Goal: Task Accomplishment & Management: Use online tool/utility

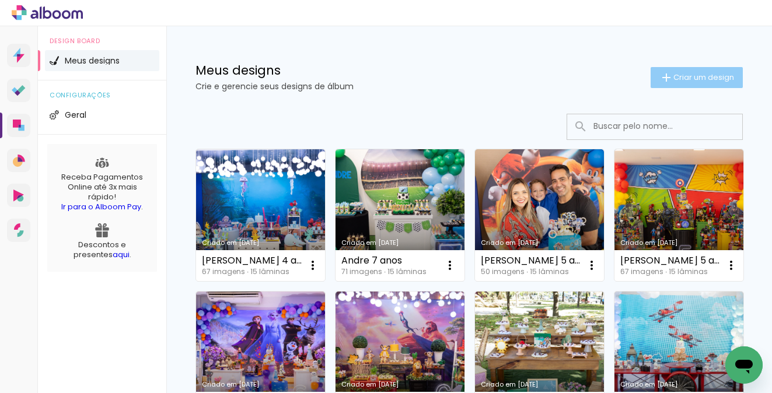
click at [686, 77] on span "Criar um design" at bounding box center [703, 77] width 61 height 8
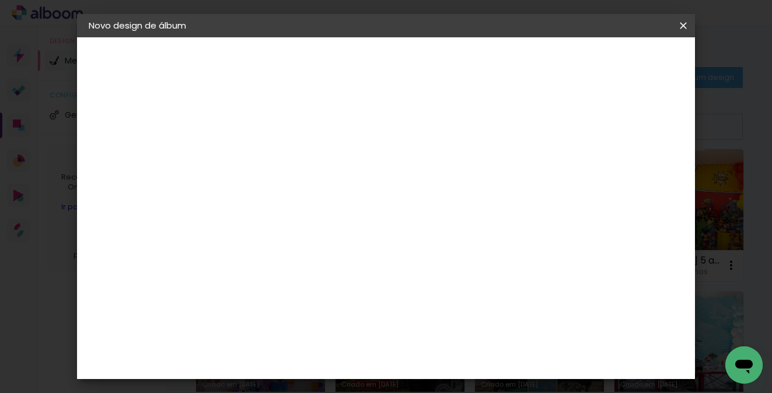
click at [279, 159] on input at bounding box center [279, 157] width 0 height 18
type input "[PERSON_NAME] 6 anos"
click at [0, 0] on slot "Avançar" at bounding box center [0, 0] width 0 height 0
click at [0, 0] on slot "Tamanho Livre" at bounding box center [0, 0] width 0 height 0
click at [497, 68] on paper-button "Avançar" at bounding box center [468, 62] width 57 height 20
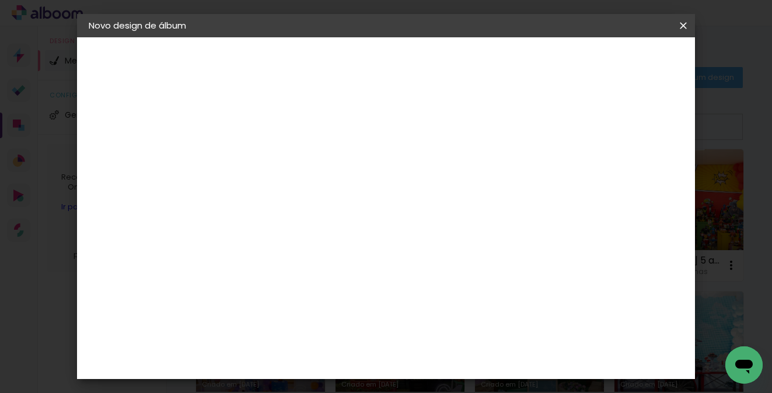
click at [253, 295] on input "30" at bounding box center [242, 298] width 30 height 17
type input "20"
type paper-input "20"
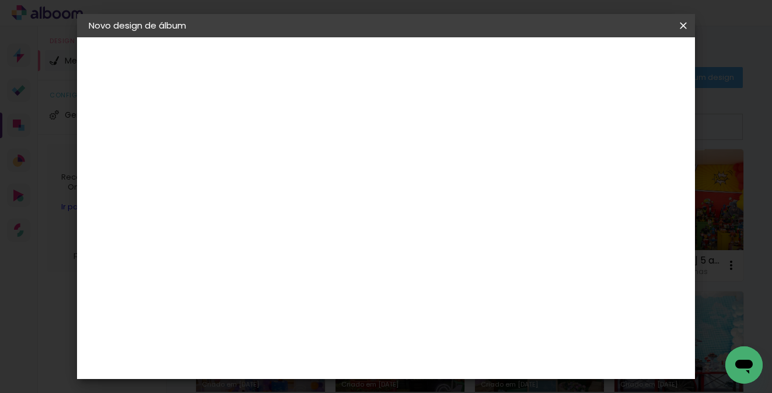
click at [461, 255] on input "60" at bounding box center [454, 255] width 30 height 17
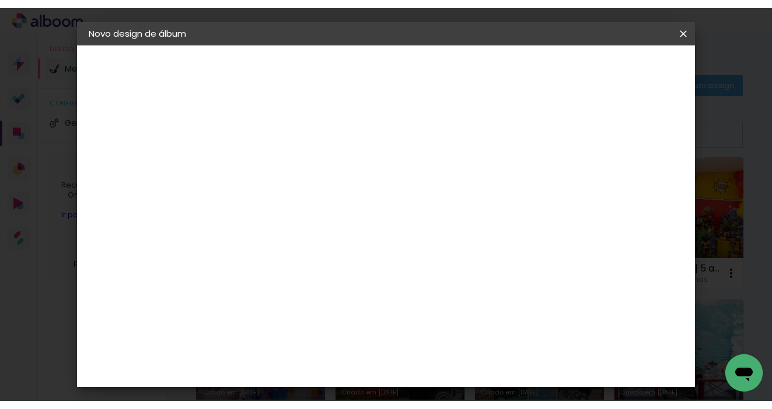
scroll to position [274, 0]
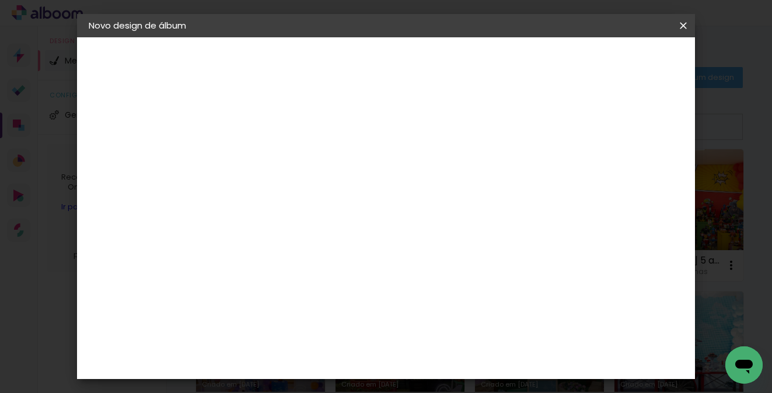
type input "40"
type paper-input "40"
click at [618, 62] on span "Iniciar design" at bounding box center [591, 62] width 53 height 8
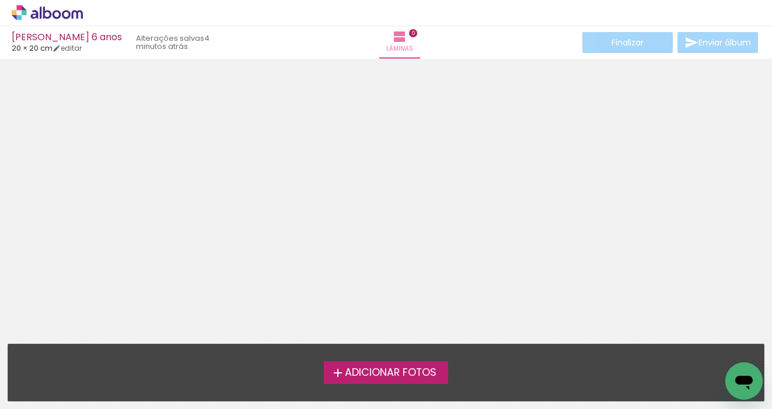
click at [379, 370] on span "Adicionar Fotos" at bounding box center [391, 373] width 92 height 10
click at [0, 0] on input "file" at bounding box center [0, 0] width 0 height 0
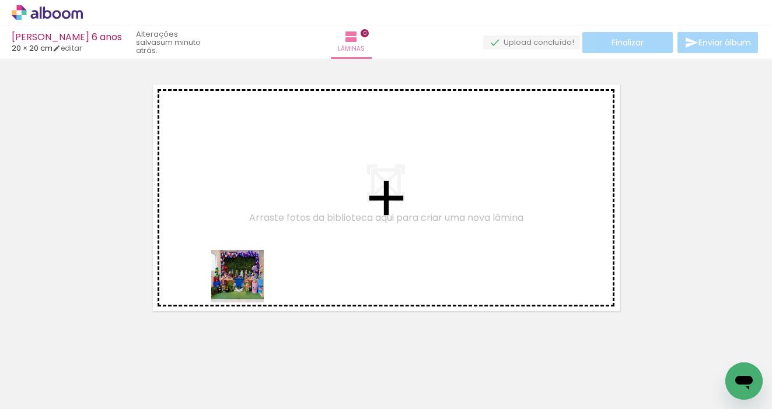
drag, startPoint x: 122, startPoint y: 369, endPoint x: 261, endPoint y: 275, distance: 167.1
click at [261, 275] on quentale-workspace at bounding box center [386, 204] width 772 height 409
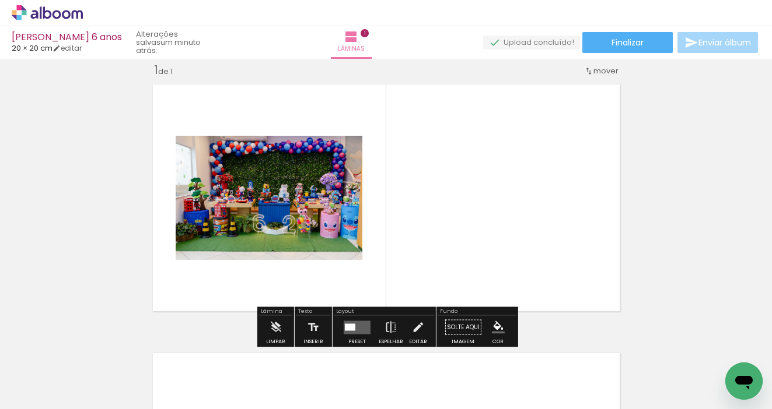
click at [64, 375] on iron-icon at bounding box center [59, 374] width 9 height 9
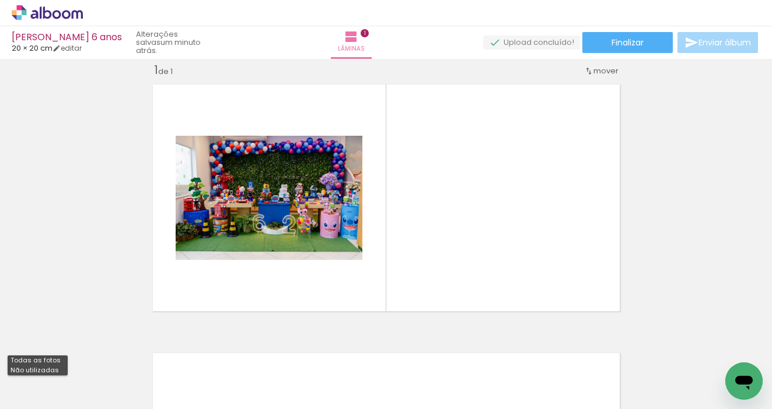
click at [0, 0] on slot "Não utilizadas" at bounding box center [0, 0] width 0 height 0
type input "Não utilizadas"
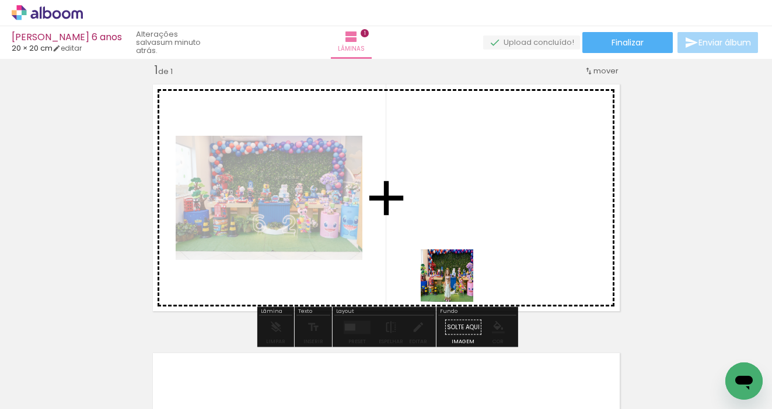
drag, startPoint x: 428, startPoint y: 376, endPoint x: 465, endPoint y: 249, distance: 131.9
click at [465, 249] on quentale-workspace at bounding box center [386, 204] width 772 height 409
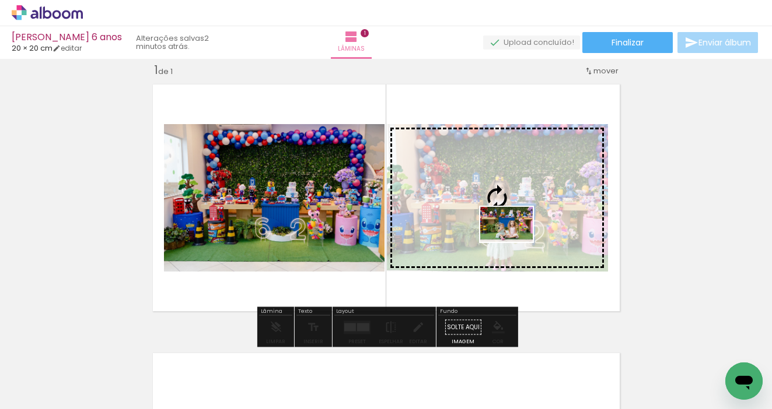
drag, startPoint x: 500, startPoint y: 373, endPoint x: 515, endPoint y: 242, distance: 132.1
click at [515, 242] on quentale-workspace at bounding box center [386, 204] width 772 height 409
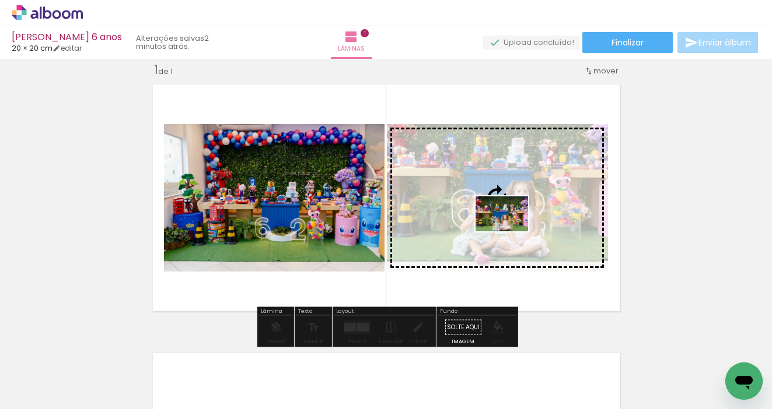
drag, startPoint x: 489, startPoint y: 375, endPoint x: 510, endPoint y: 232, distance: 145.0
click at [510, 232] on quentale-workspace at bounding box center [386, 204] width 772 height 409
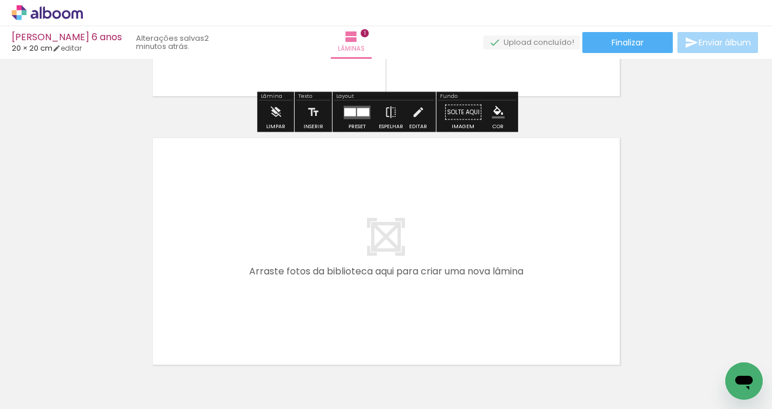
scroll to position [233, 0]
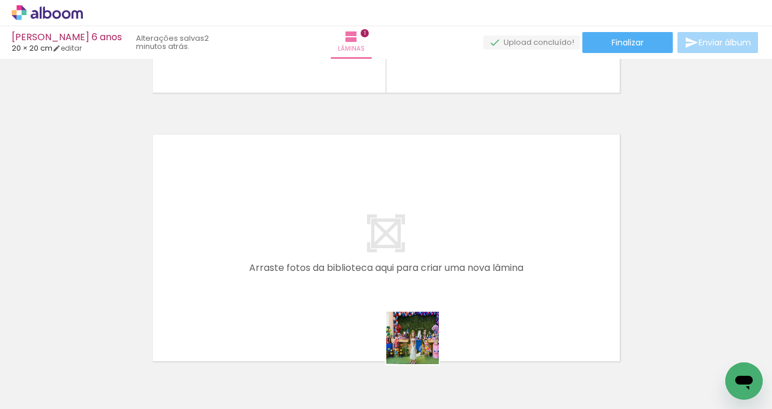
drag, startPoint x: 426, startPoint y: 374, endPoint x: 405, endPoint y: 262, distance: 113.9
click at [405, 262] on quentale-workspace at bounding box center [386, 204] width 772 height 409
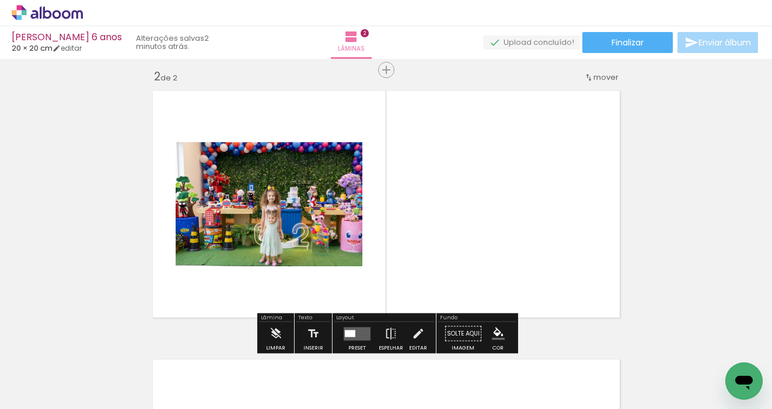
scroll to position [283, 0]
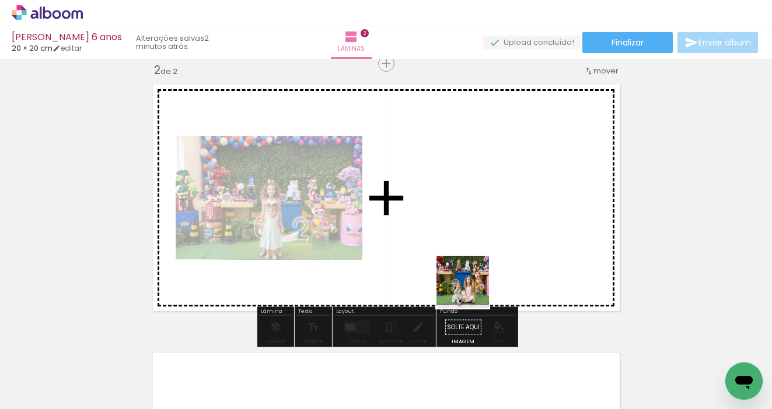
drag, startPoint x: 432, startPoint y: 363, endPoint x: 480, endPoint y: 279, distance: 97.4
click at [480, 279] on quentale-workspace at bounding box center [386, 204] width 772 height 409
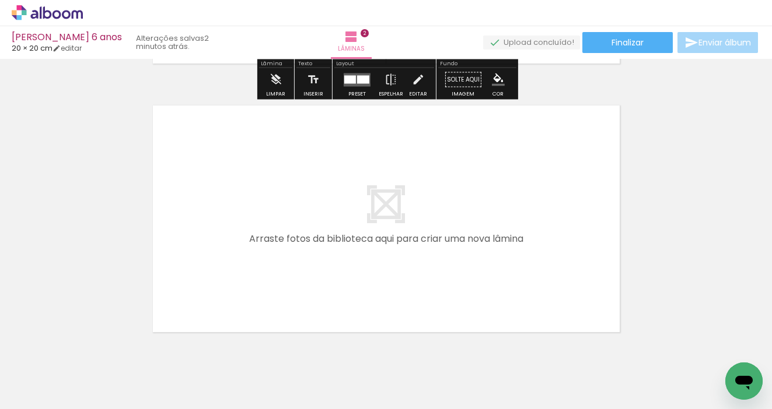
scroll to position [545, 0]
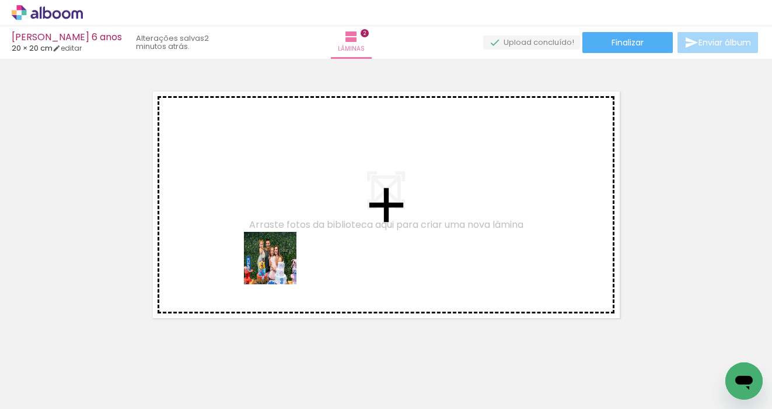
drag, startPoint x: 104, startPoint y: 371, endPoint x: 281, endPoint y: 266, distance: 205.0
click at [281, 266] on quentale-workspace at bounding box center [386, 204] width 772 height 409
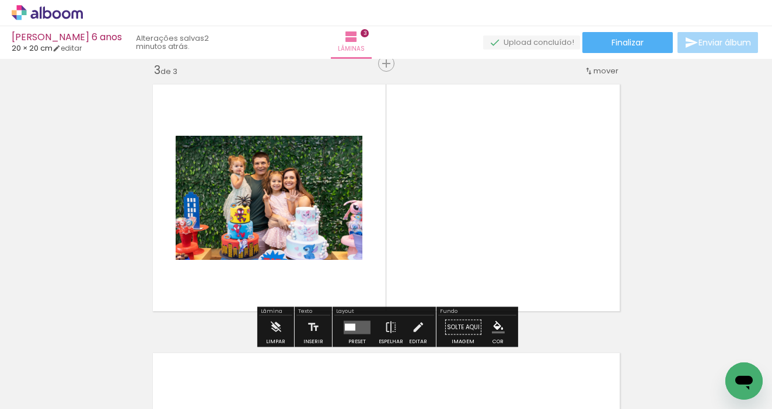
scroll to position [0, 0]
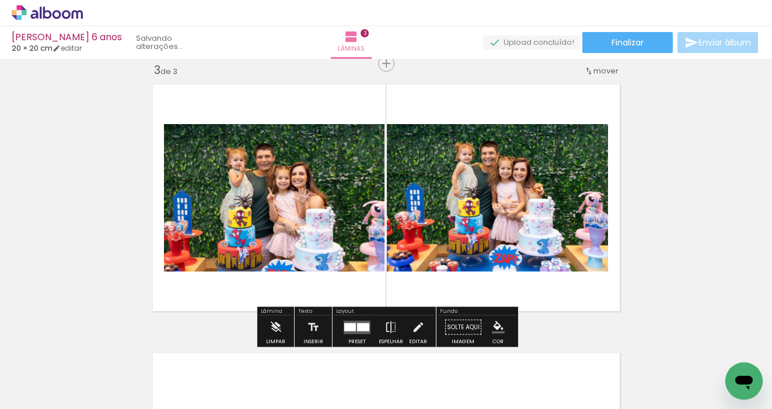
drag, startPoint x: 120, startPoint y: 374, endPoint x: 329, endPoint y: 294, distance: 224.1
click at [329, 294] on quentale-workspace at bounding box center [386, 204] width 772 height 409
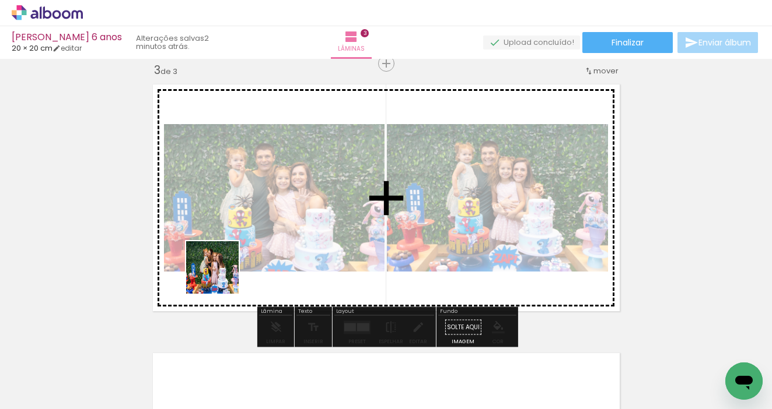
drag, startPoint x: 125, startPoint y: 376, endPoint x: 223, endPoint y: 276, distance: 140.2
click at [223, 276] on quentale-workspace at bounding box center [386, 204] width 772 height 409
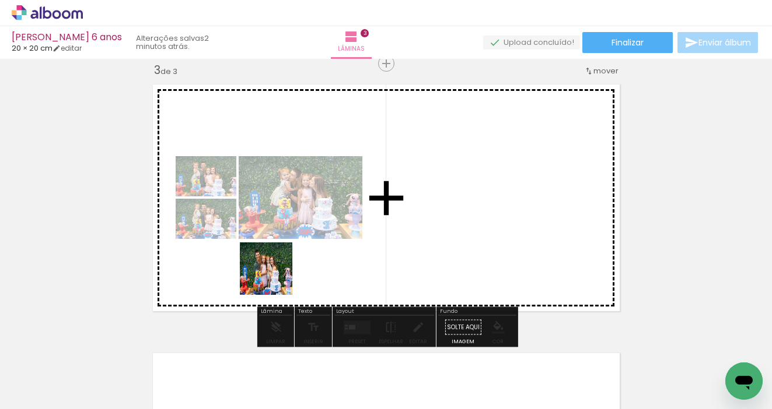
drag, startPoint x: 122, startPoint y: 373, endPoint x: 275, endPoint y: 278, distance: 180.0
click at [275, 278] on quentale-workspace at bounding box center [386, 204] width 772 height 409
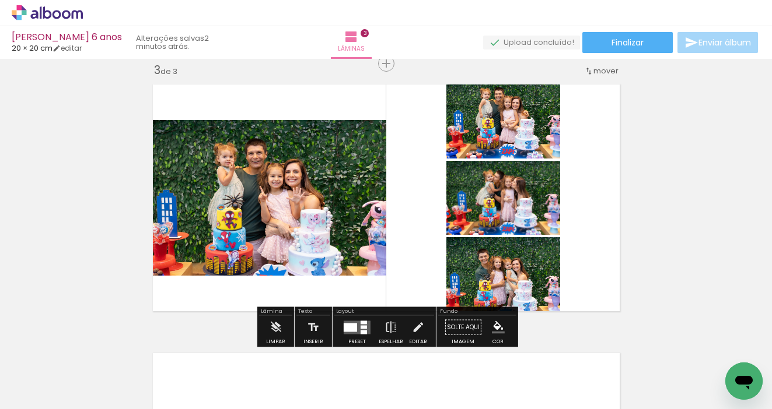
click at [353, 323] on div at bounding box center [350, 327] width 13 height 9
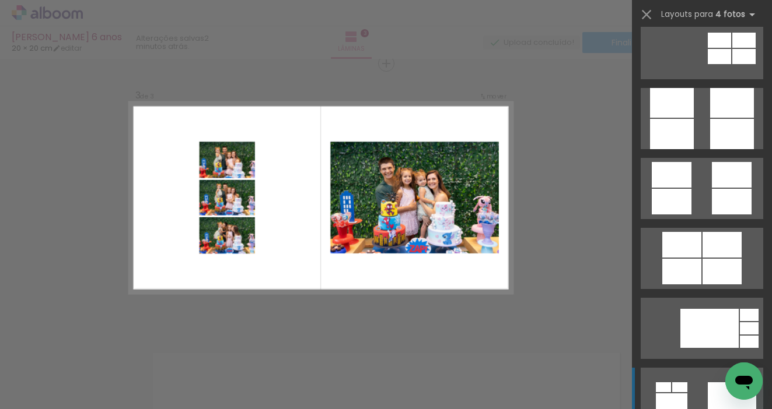
scroll to position [3254, 0]
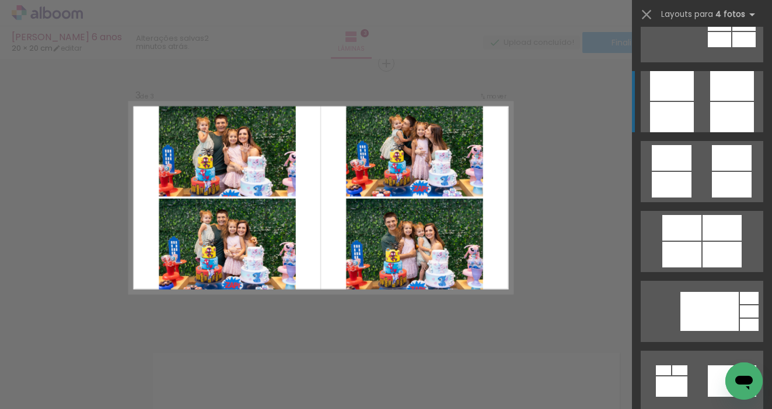
click at [709, 101] on quentale-layouter at bounding box center [701, 101] width 122 height 61
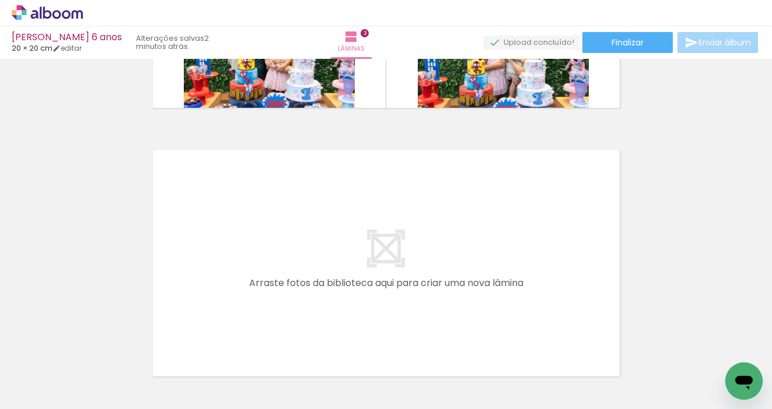
scroll to position [759, 0]
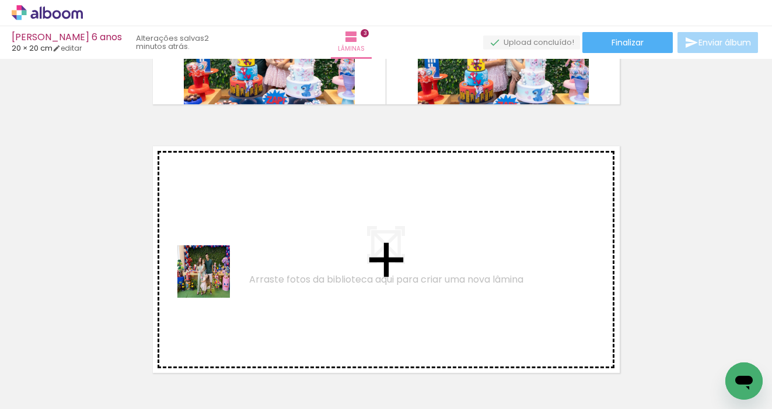
drag, startPoint x: 144, startPoint y: 353, endPoint x: 237, endPoint y: 259, distance: 132.8
click at [237, 259] on quentale-workspace at bounding box center [386, 204] width 772 height 409
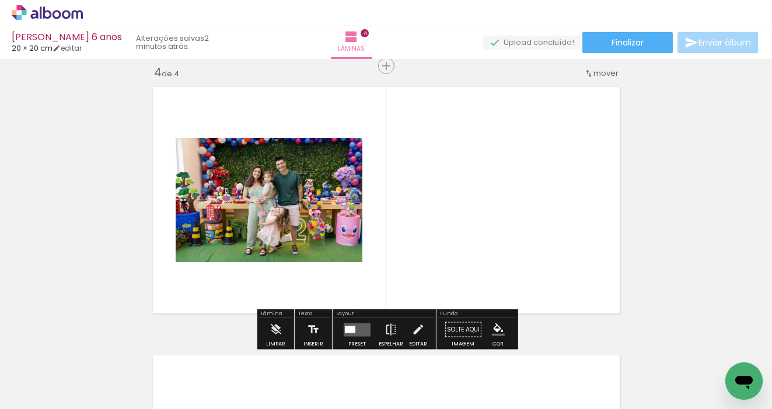
scroll to position [821, 0]
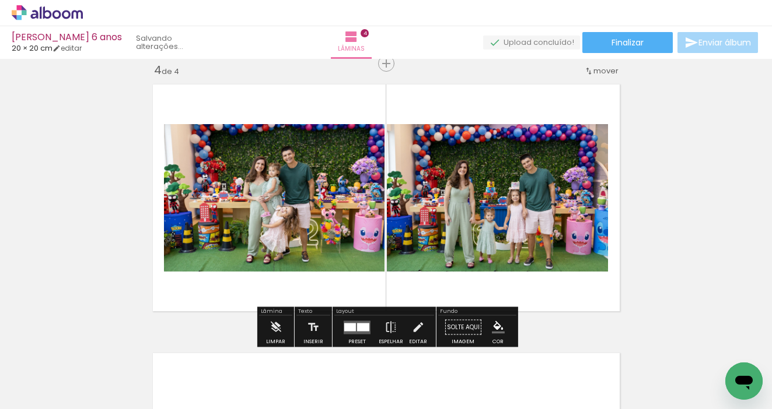
drag, startPoint x: 141, startPoint y: 356, endPoint x: 313, endPoint y: 251, distance: 201.0
click at [313, 251] on quentale-workspace at bounding box center [386, 204] width 772 height 409
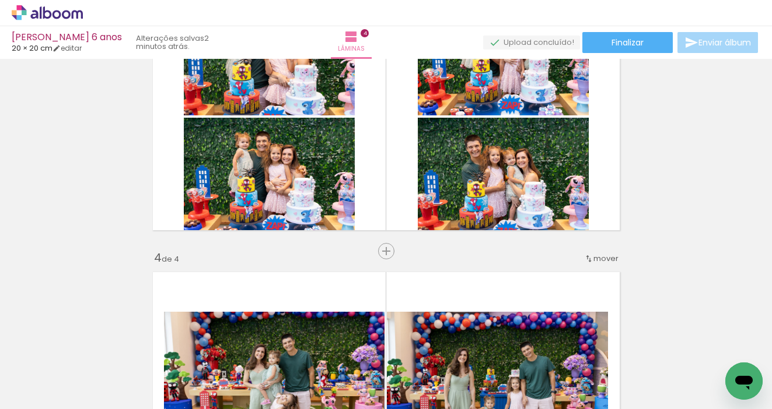
scroll to position [635, 0]
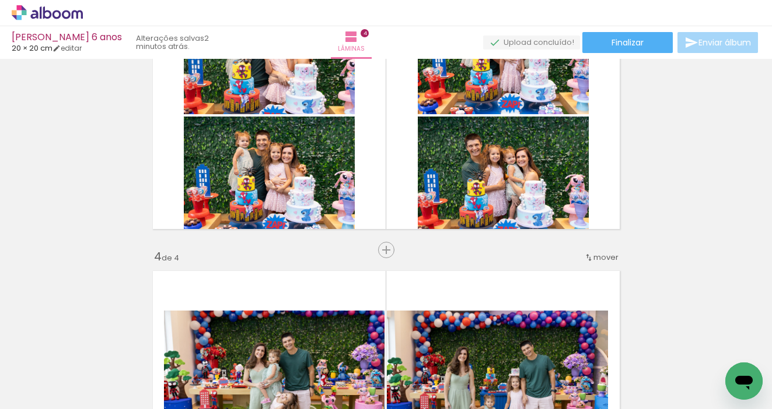
click at [609, 257] on span "mover" at bounding box center [605, 257] width 25 height 11
click at [588, 277] on paper-item "antes da 2" at bounding box center [575, 274] width 89 height 19
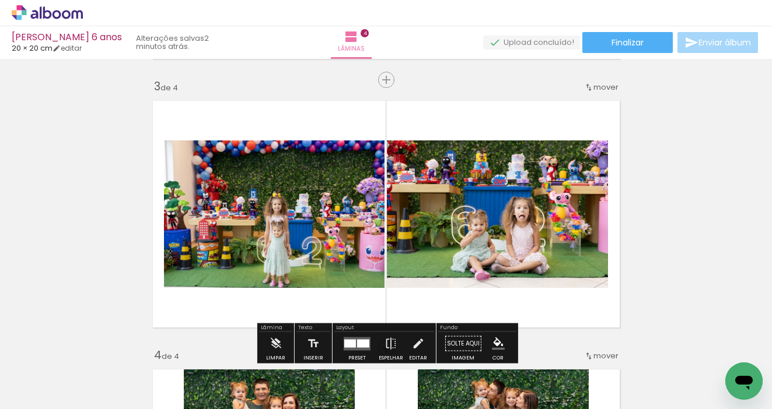
scroll to position [544, 0]
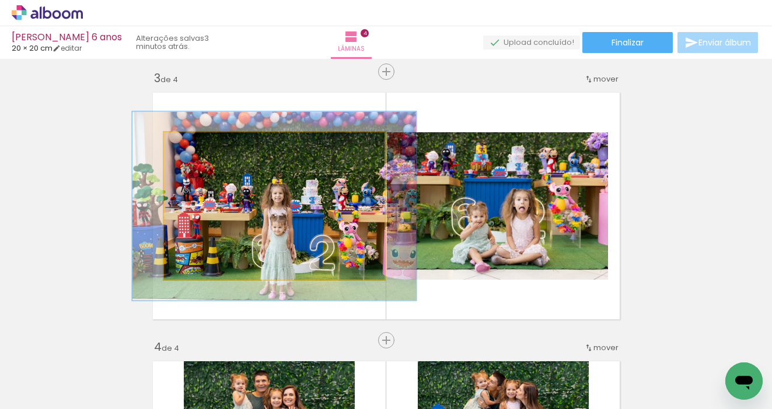
drag, startPoint x: 190, startPoint y: 145, endPoint x: 201, endPoint y: 144, distance: 11.1
click at [201, 144] on div at bounding box center [202, 144] width 10 height 10
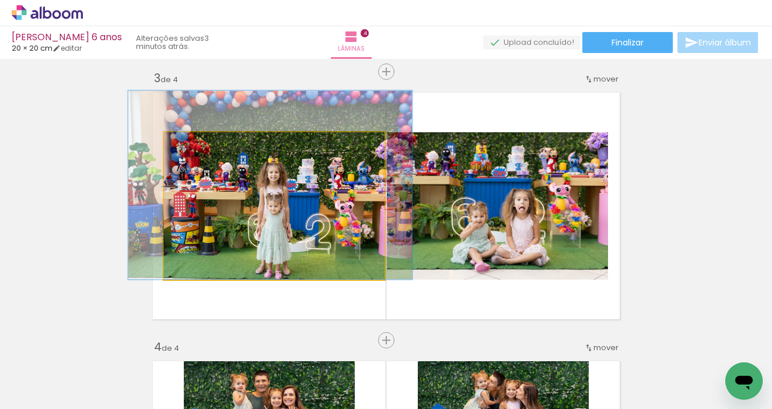
drag, startPoint x: 276, startPoint y: 205, endPoint x: 272, endPoint y: 183, distance: 22.5
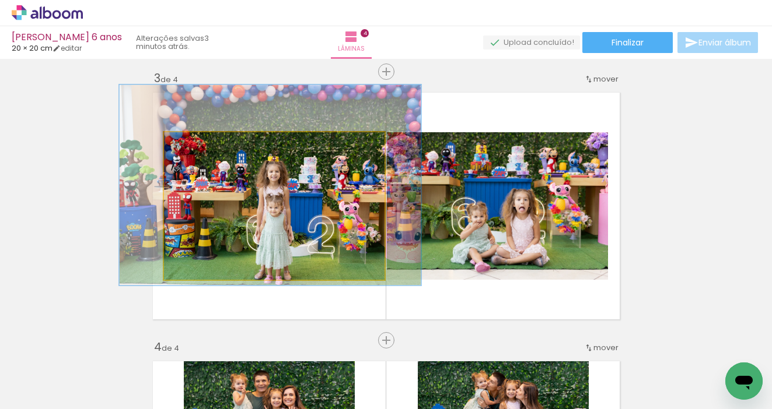
type paper-slider "137"
click at [208, 142] on div at bounding box center [207, 144] width 10 height 10
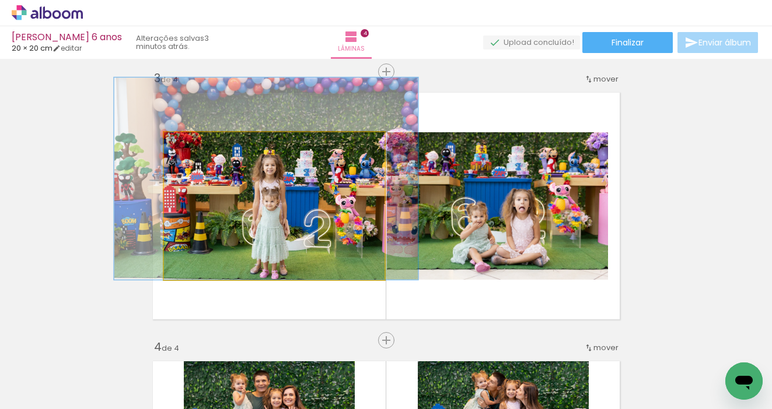
drag, startPoint x: 265, startPoint y: 201, endPoint x: 261, endPoint y: 182, distance: 19.1
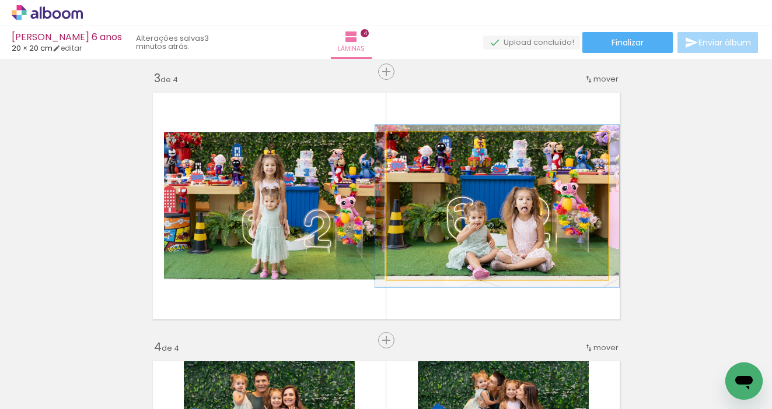
type paper-slider "110"
click at [416, 144] on div at bounding box center [417, 144] width 10 height 10
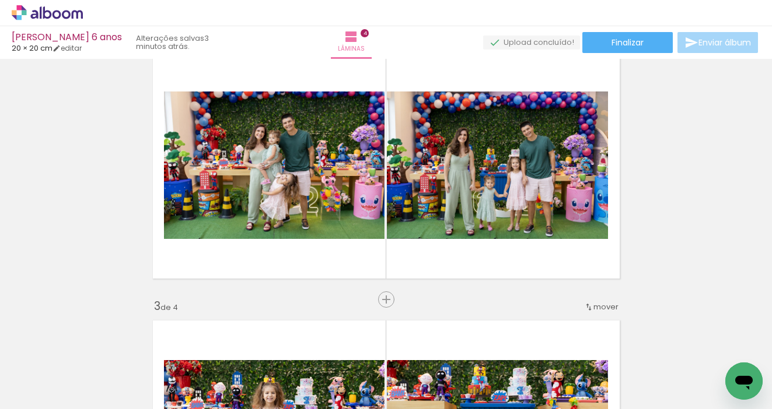
scroll to position [311, 0]
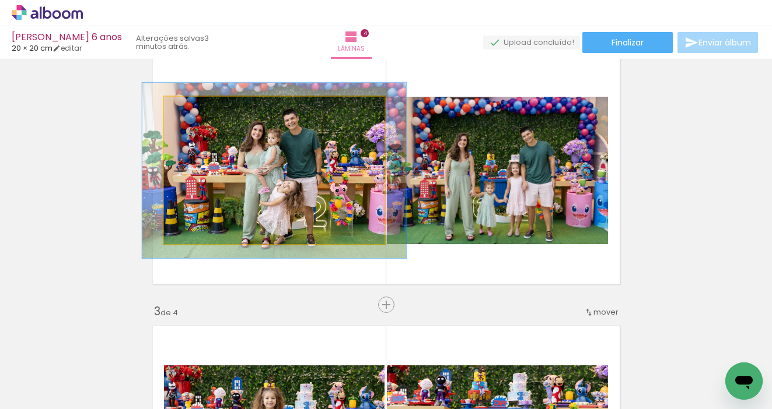
drag, startPoint x: 192, startPoint y: 107, endPoint x: 199, endPoint y: 107, distance: 7.6
type paper-slider "119"
click at [199, 107] on div at bounding box center [199, 109] width 10 height 10
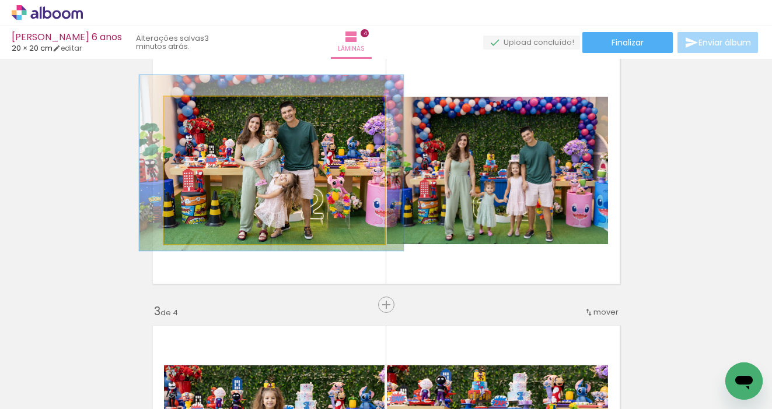
drag, startPoint x: 255, startPoint y: 151, endPoint x: 253, endPoint y: 143, distance: 8.1
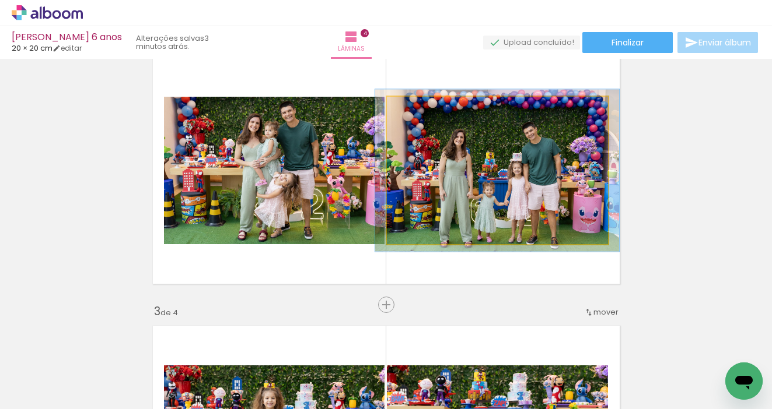
type paper-slider "110"
click at [417, 111] on div at bounding box center [417, 109] width 10 height 10
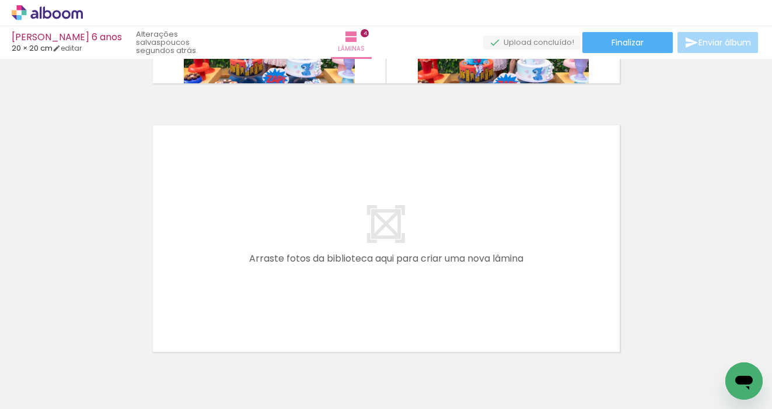
scroll to position [0, 0]
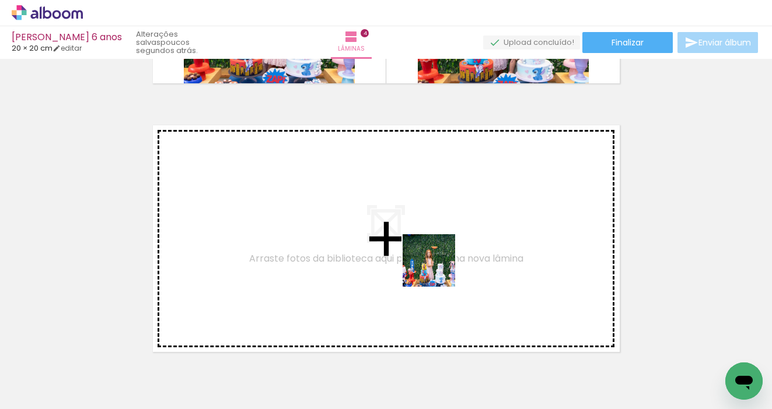
drag, startPoint x: 518, startPoint y: 373, endPoint x: 435, endPoint y: 268, distance: 133.7
click at [435, 268] on quentale-workspace at bounding box center [386, 204] width 772 height 409
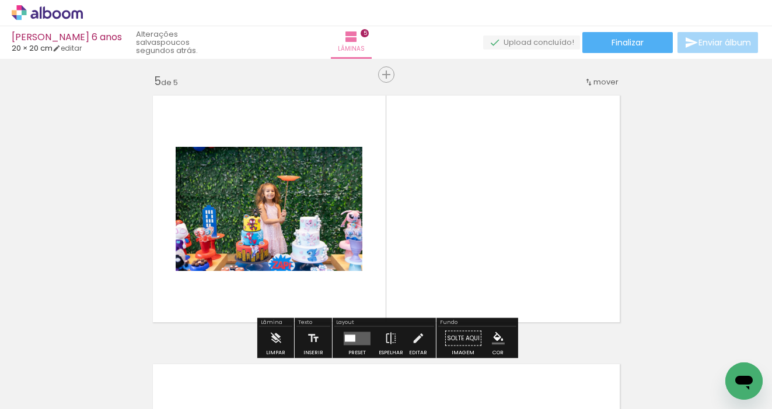
scroll to position [1090, 0]
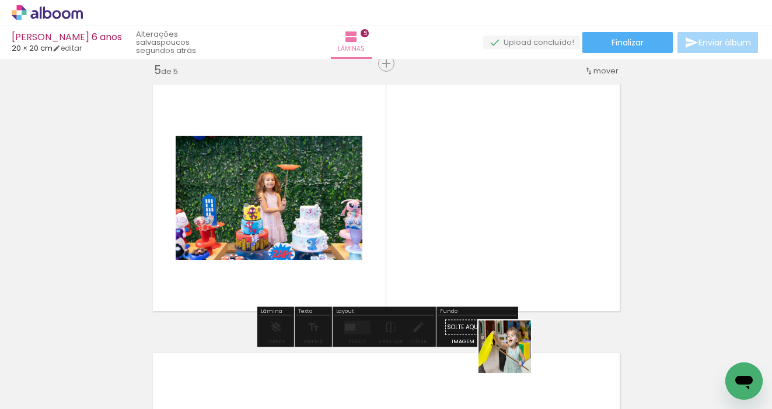
drag, startPoint x: 516, startPoint y: 376, endPoint x: 510, endPoint y: 247, distance: 129.0
click at [510, 247] on quentale-workspace at bounding box center [386, 204] width 772 height 409
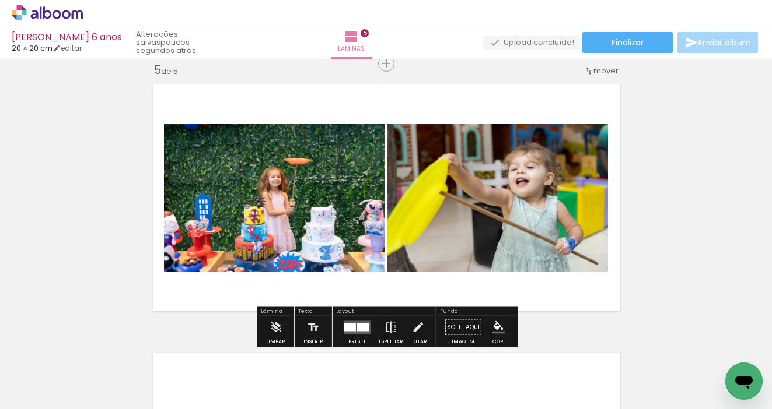
drag, startPoint x: 448, startPoint y: 374, endPoint x: 453, endPoint y: 285, distance: 89.4
click at [453, 285] on quentale-workspace at bounding box center [386, 204] width 772 height 409
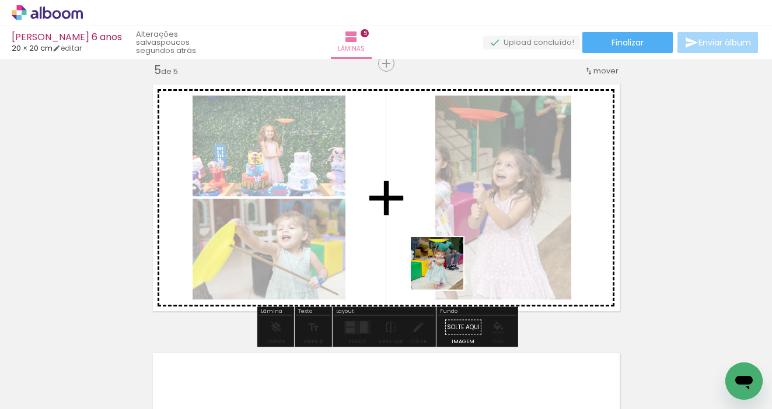
drag, startPoint x: 446, startPoint y: 372, endPoint x: 446, endPoint y: 268, distance: 103.8
click at [446, 268] on quentale-workspace at bounding box center [386, 204] width 772 height 409
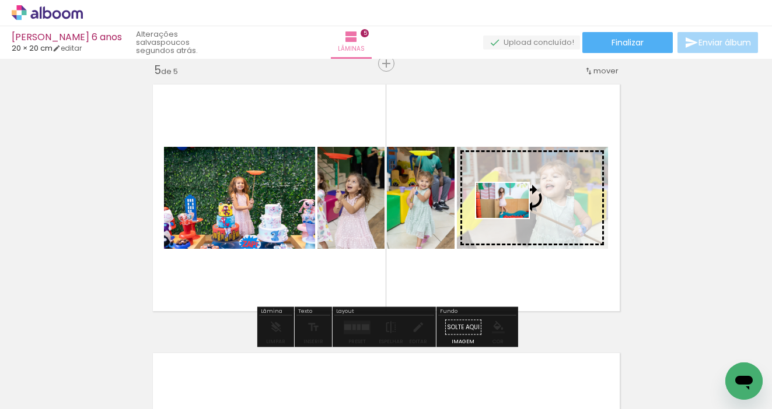
drag, startPoint x: 317, startPoint y: 375, endPoint x: 511, endPoint y: 218, distance: 249.2
click at [511, 218] on quentale-workspace at bounding box center [386, 204] width 772 height 409
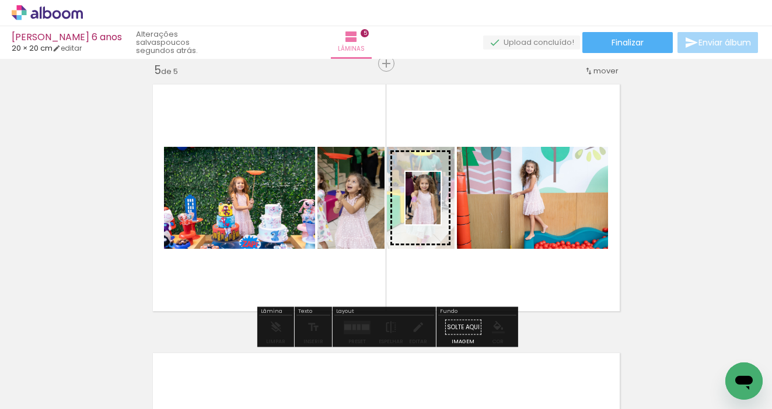
drag, startPoint x: 450, startPoint y: 373, endPoint x: 440, endPoint y: 207, distance: 165.9
click at [440, 207] on quentale-workspace at bounding box center [386, 204] width 772 height 409
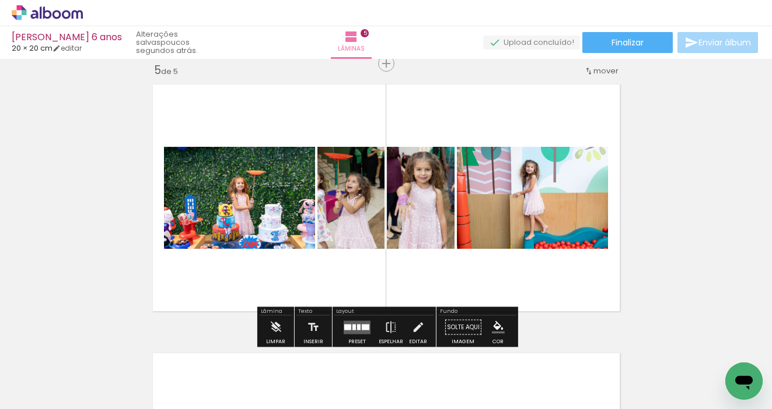
click at [358, 325] on div at bounding box center [358, 327] width 3 height 6
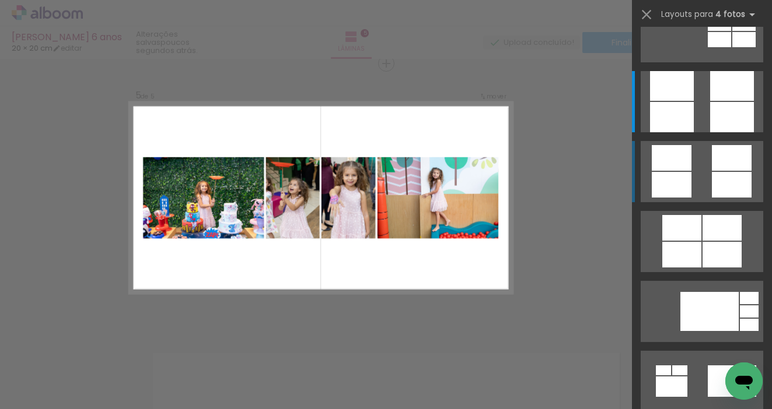
scroll to position [0, 0]
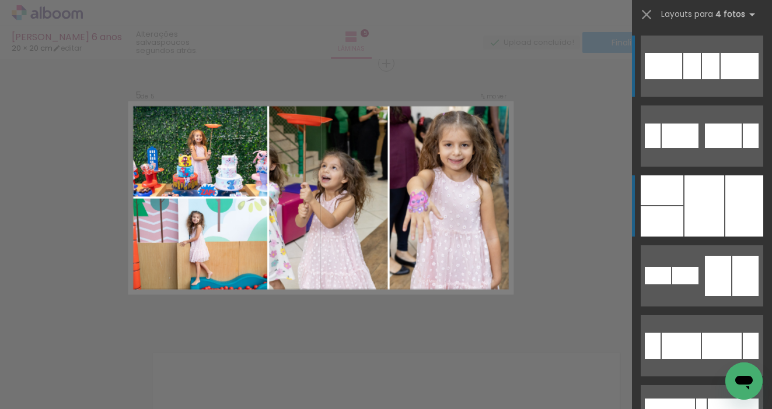
click at [699, 204] on div at bounding box center [704, 206] width 40 height 61
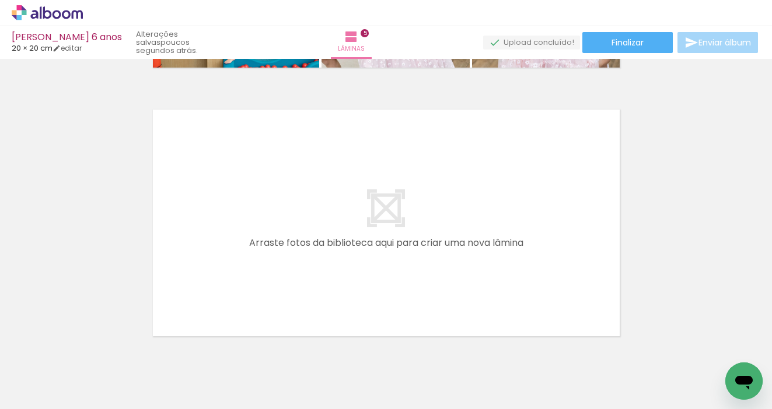
scroll to position [1340, 0]
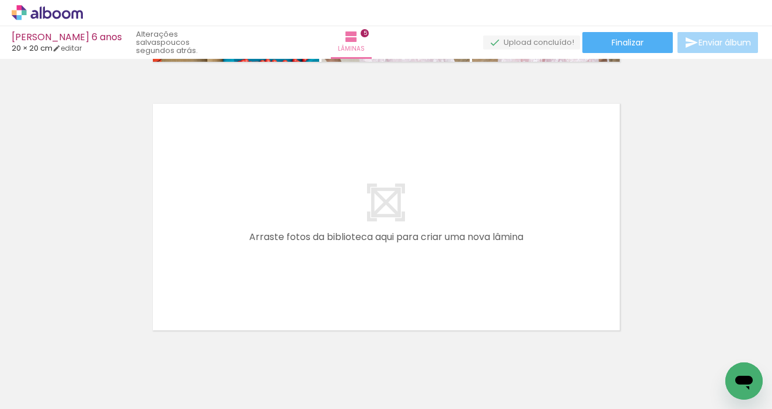
drag, startPoint x: 391, startPoint y: 372, endPoint x: 393, endPoint y: 291, distance: 81.1
click at [393, 291] on quentale-workspace at bounding box center [386, 204] width 772 height 409
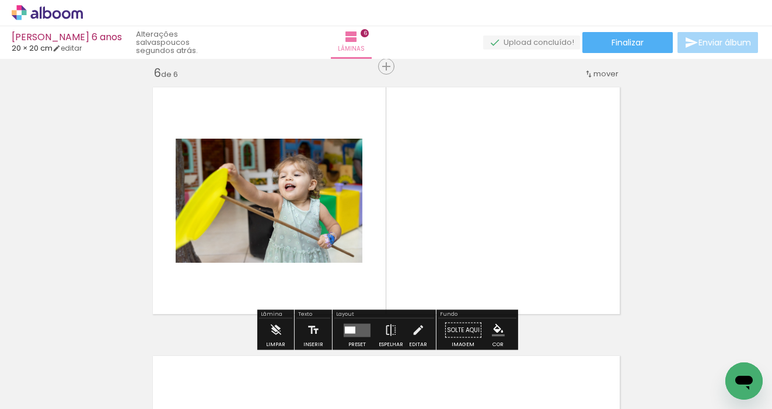
scroll to position [1359, 0]
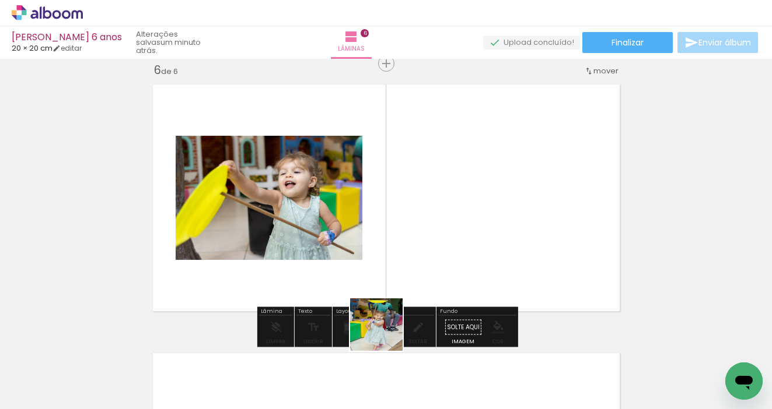
drag, startPoint x: 377, startPoint y: 366, endPoint x: 408, endPoint y: 291, distance: 81.3
click at [408, 291] on quentale-workspace at bounding box center [386, 204] width 772 height 409
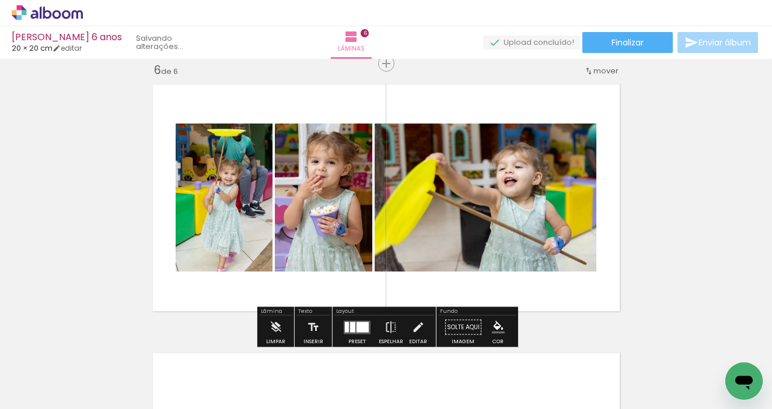
drag, startPoint x: 316, startPoint y: 371, endPoint x: 314, endPoint y: 288, distance: 82.8
click at [314, 288] on quentale-workspace at bounding box center [386, 204] width 772 height 409
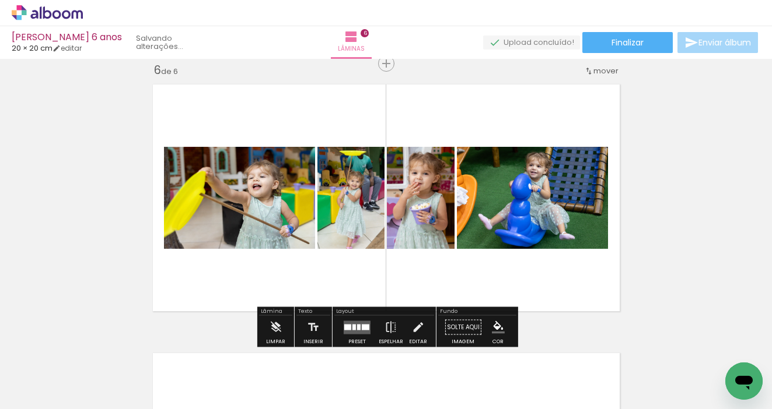
drag, startPoint x: 516, startPoint y: 376, endPoint x: 471, endPoint y: 302, distance: 86.4
click at [471, 302] on quentale-workspace at bounding box center [386, 204] width 772 height 409
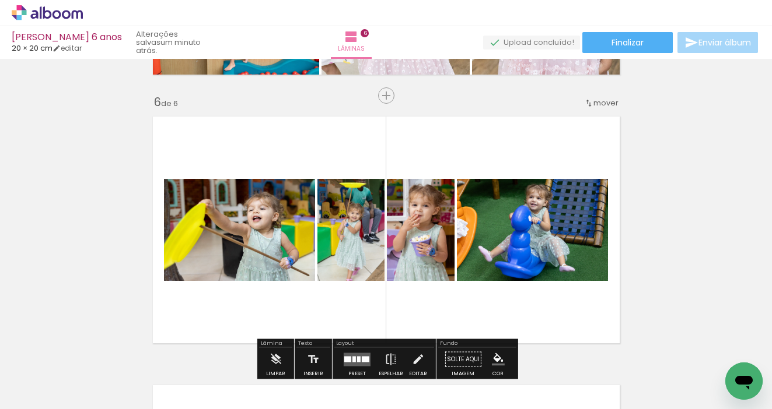
scroll to position [1375, 0]
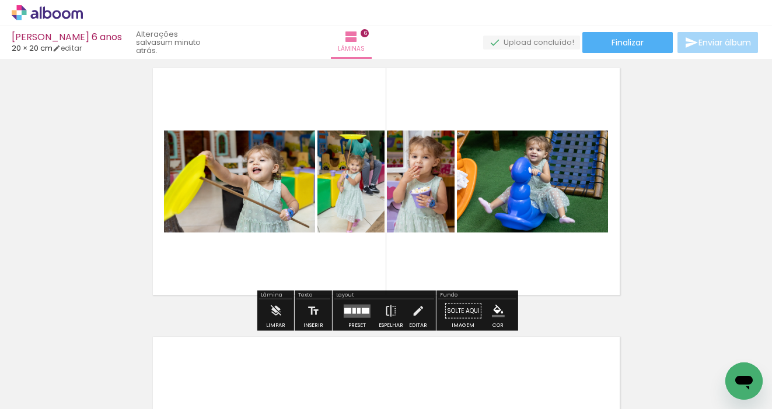
click at [353, 311] on div at bounding box center [353, 311] width 3 height 6
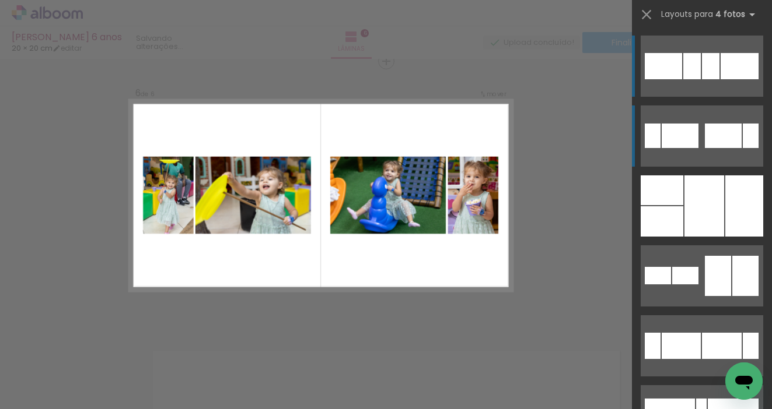
scroll to position [1359, 0]
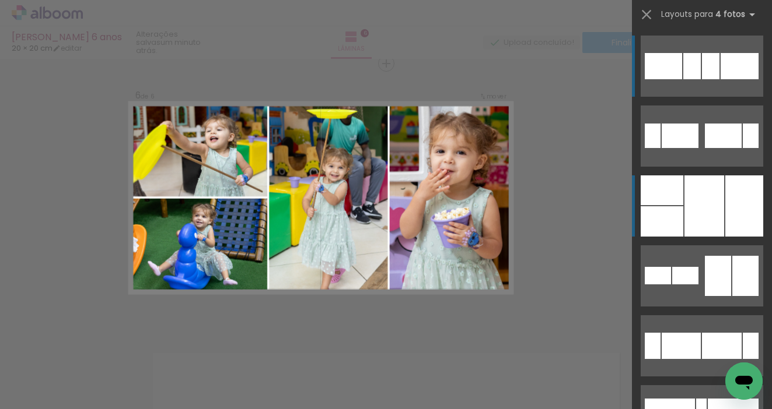
click at [695, 206] on div at bounding box center [704, 206] width 40 height 61
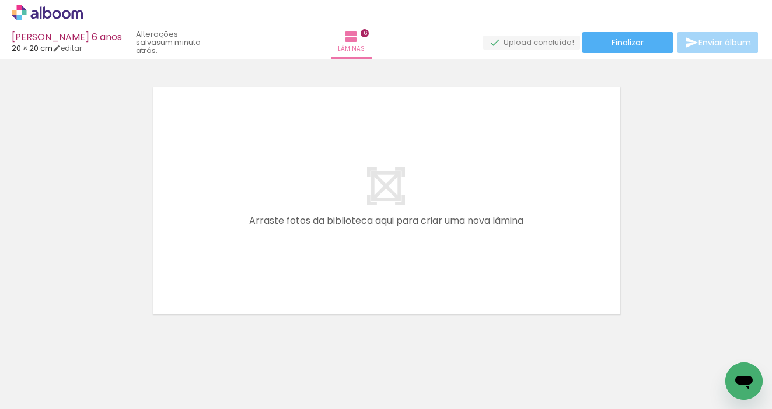
scroll to position [1625, 0]
drag, startPoint x: 124, startPoint y: 369, endPoint x: 212, endPoint y: 286, distance: 121.7
click at [212, 286] on quentale-workspace at bounding box center [386, 204] width 772 height 409
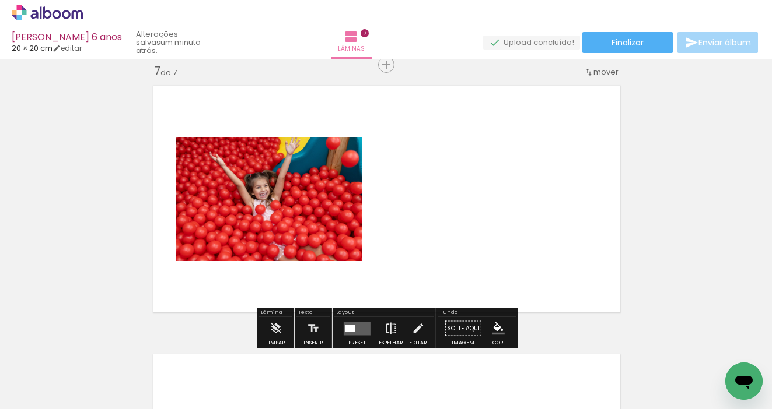
scroll to position [1628, 0]
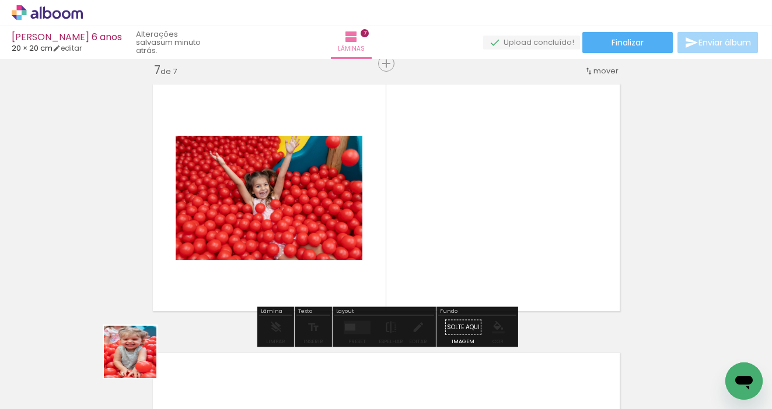
drag, startPoint x: 139, startPoint y: 361, endPoint x: 323, endPoint y: 269, distance: 205.3
click at [323, 269] on quentale-workspace at bounding box center [386, 204] width 772 height 409
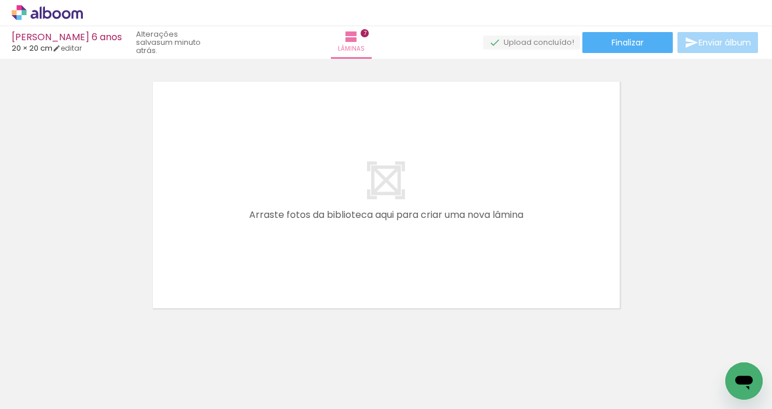
scroll to position [1900, 0]
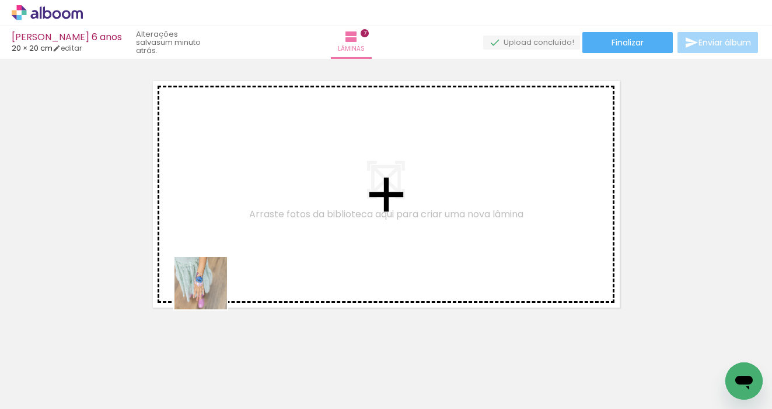
drag, startPoint x: 123, startPoint y: 372, endPoint x: 246, endPoint y: 264, distance: 163.3
click at [246, 264] on quentale-workspace at bounding box center [386, 204] width 772 height 409
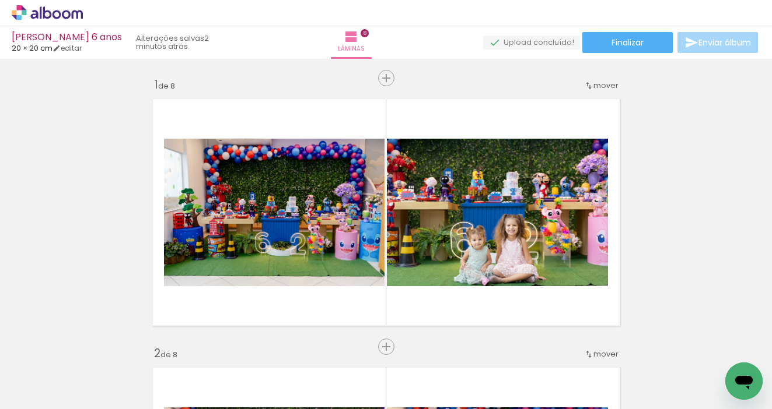
scroll to position [1897, 0]
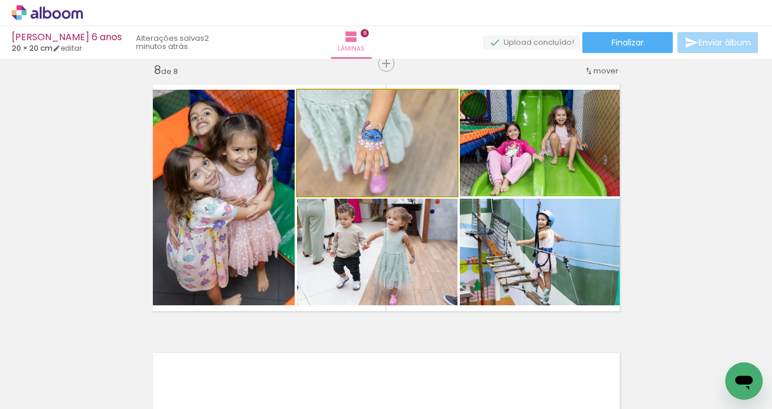
drag, startPoint x: 400, startPoint y: 142, endPoint x: 503, endPoint y: 225, distance: 131.5
click at [0, 0] on slot at bounding box center [0, 0] width 0 height 0
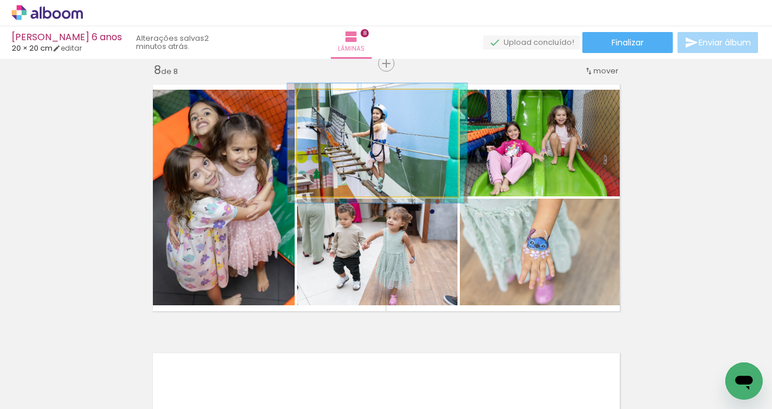
type paper-slider "112"
click at [330, 103] on div at bounding box center [329, 102] width 10 height 10
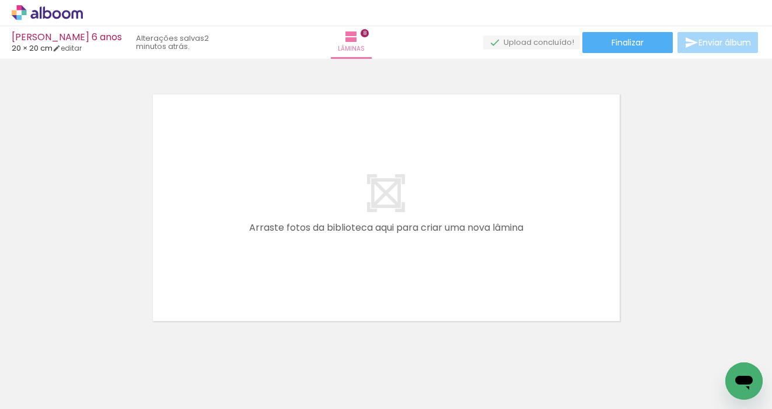
scroll to position [2160, 0]
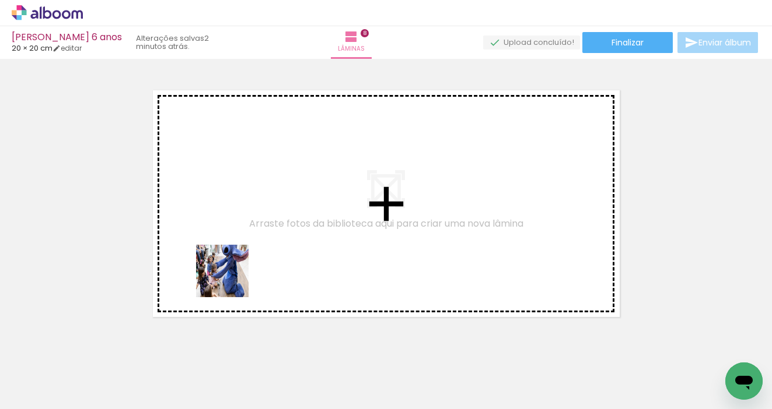
drag, startPoint x: 129, startPoint y: 373, endPoint x: 232, endPoint y: 279, distance: 138.3
click at [232, 279] on quentale-workspace at bounding box center [386, 204] width 772 height 409
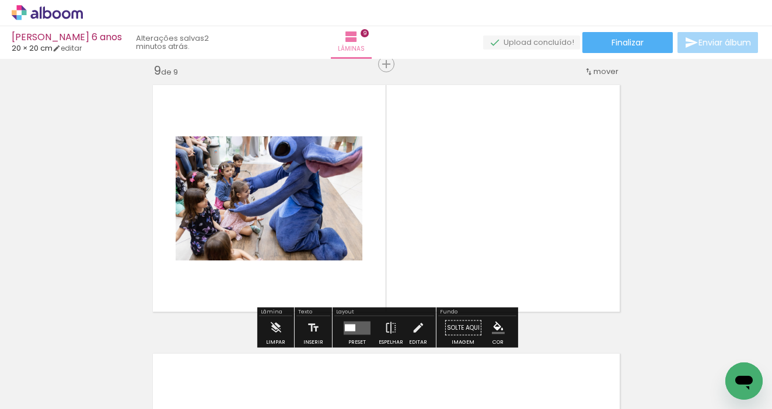
scroll to position [2165, 0]
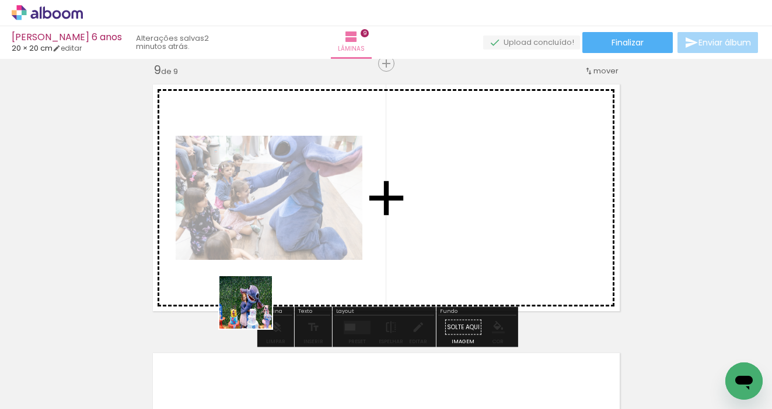
drag, startPoint x: 118, startPoint y: 378, endPoint x: 256, endPoint y: 310, distance: 153.4
click at [256, 310] on quentale-workspace at bounding box center [386, 204] width 772 height 409
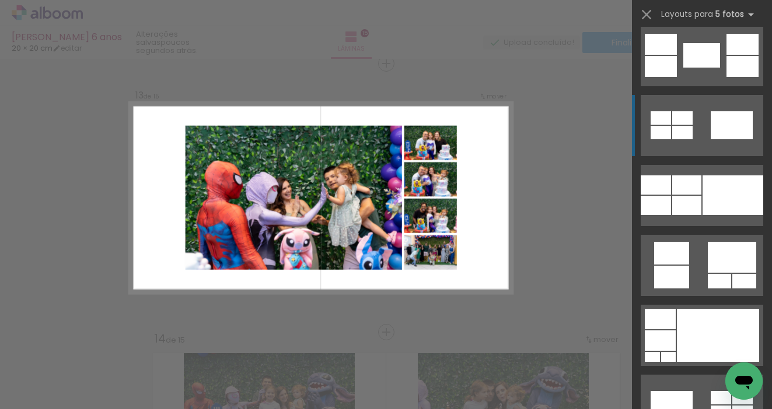
scroll to position [1907, 0]
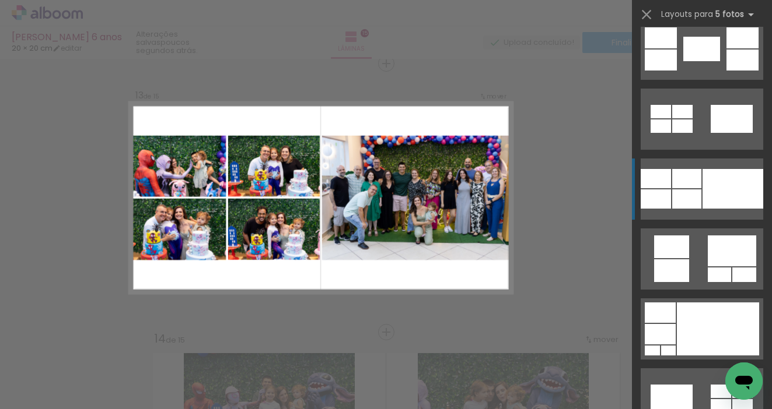
click at [707, 190] on div at bounding box center [732, 189] width 61 height 40
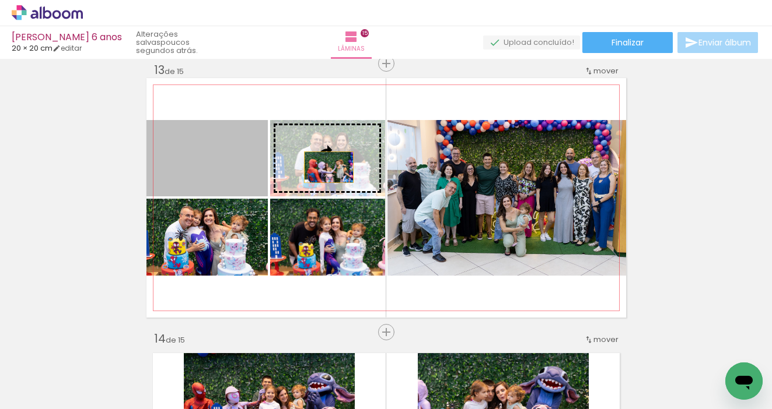
drag, startPoint x: 209, startPoint y: 165, endPoint x: 474, endPoint y: 207, distance: 267.5
click at [0, 0] on slot at bounding box center [0, 0] width 0 height 0
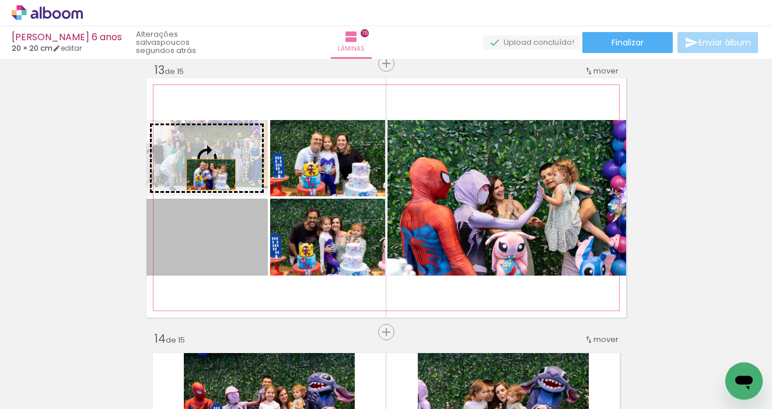
drag, startPoint x: 208, startPoint y: 266, endPoint x: 211, endPoint y: 175, distance: 91.0
click at [0, 0] on slot at bounding box center [0, 0] width 0 height 0
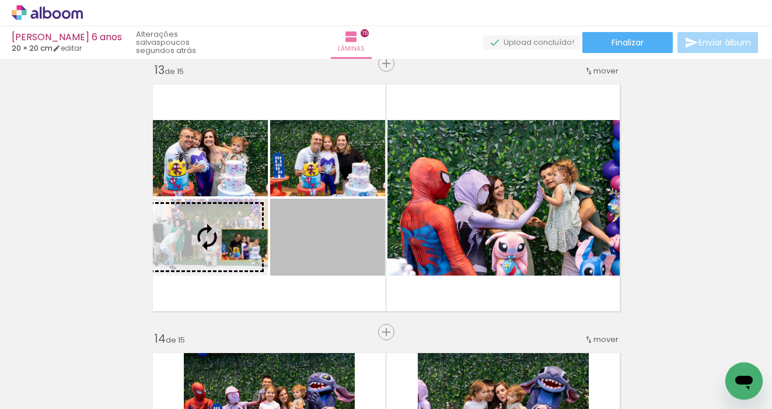
drag, startPoint x: 338, startPoint y: 246, endPoint x: 244, endPoint y: 245, distance: 94.5
click at [0, 0] on slot at bounding box center [0, 0] width 0 height 0
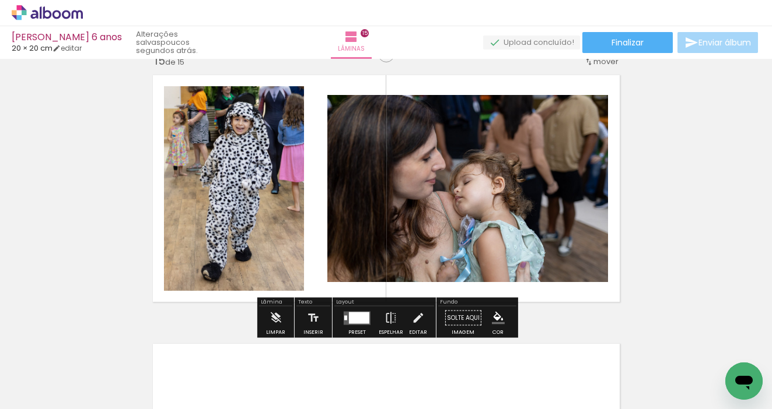
scroll to position [3789, 0]
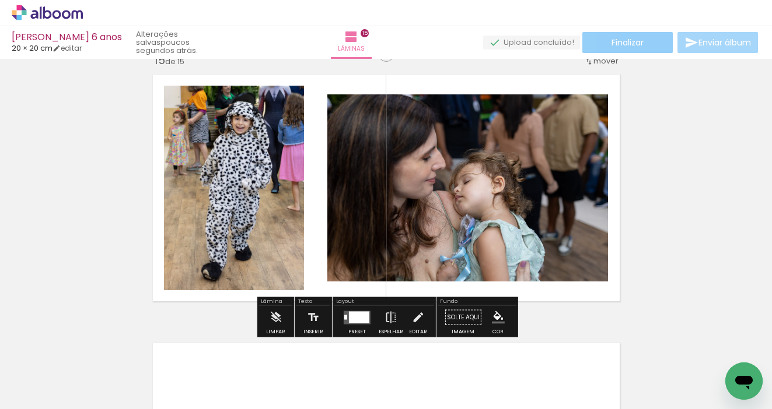
click at [619, 42] on span "Finalizar" at bounding box center [627, 42] width 32 height 8
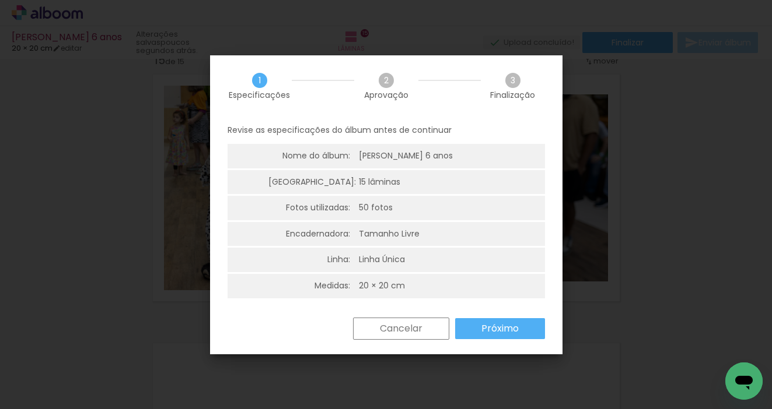
click at [0, 0] on slot "Próximo" at bounding box center [0, 0] width 0 height 0
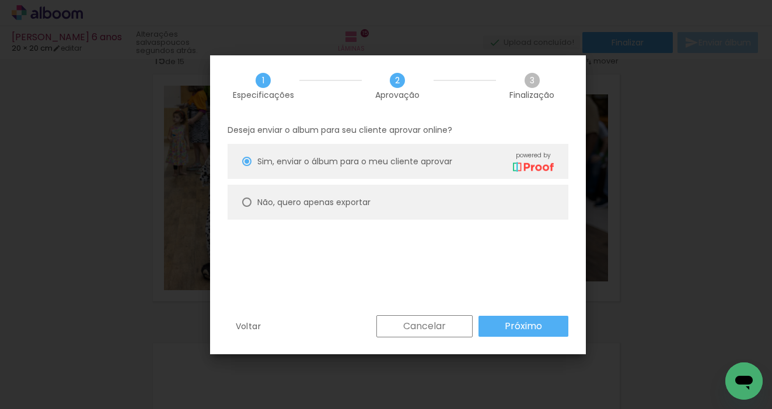
click at [341, 210] on paper-radio-button "Não, quero apenas exportar" at bounding box center [397, 202] width 341 height 35
type paper-radio-button "on"
click at [0, 0] on slot "Próximo" at bounding box center [0, 0] width 0 height 0
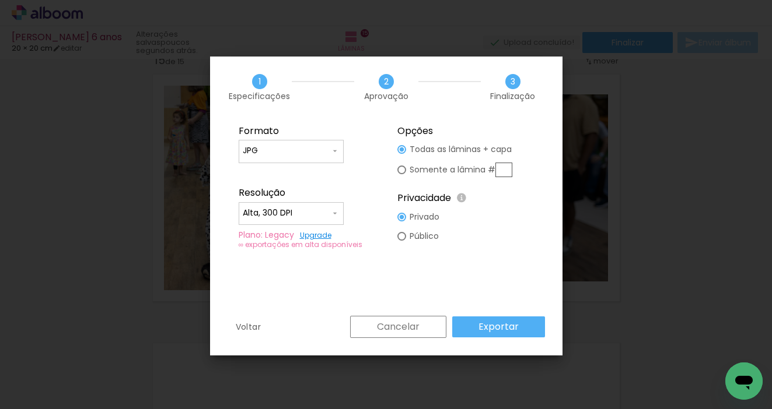
click at [521, 324] on paper-button "Exportar" at bounding box center [498, 327] width 93 height 21
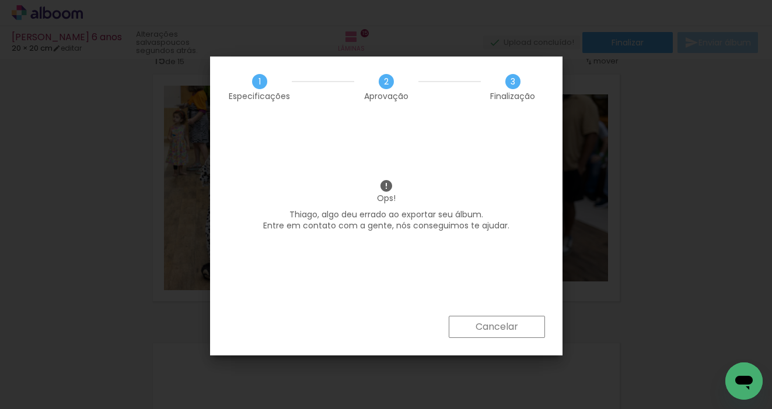
click at [521, 324] on paper-button "Cancelar" at bounding box center [496, 327] width 96 height 22
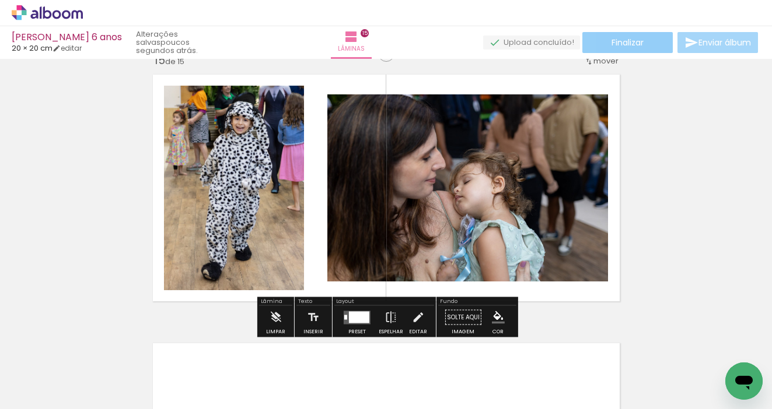
click at [626, 41] on span "Finalizar" at bounding box center [627, 42] width 32 height 8
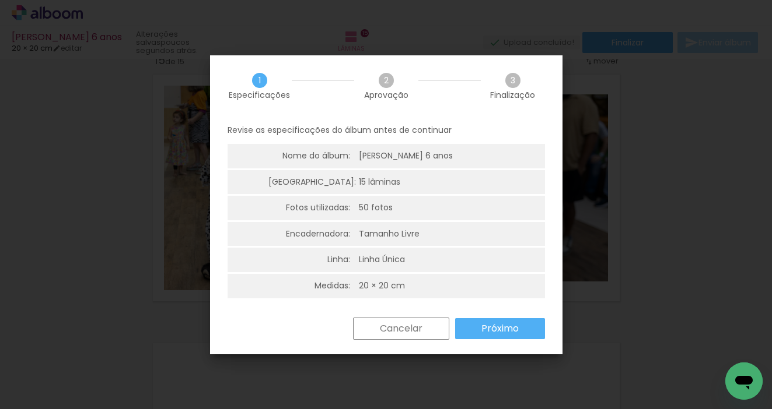
click at [0, 0] on slot "Próximo" at bounding box center [0, 0] width 0 height 0
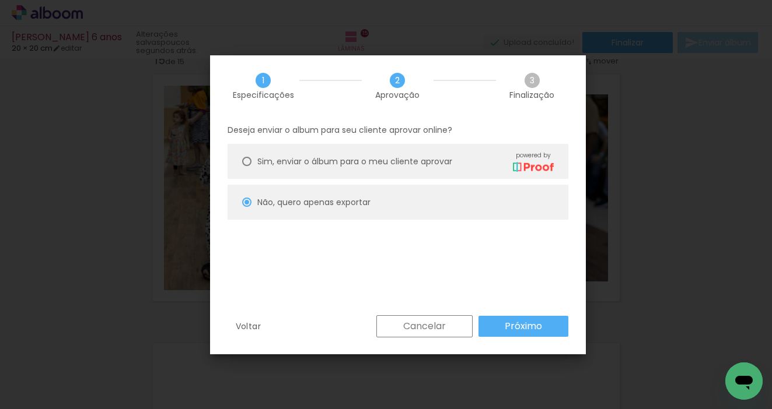
click at [502, 323] on paper-button "Próximo" at bounding box center [523, 326] width 90 height 21
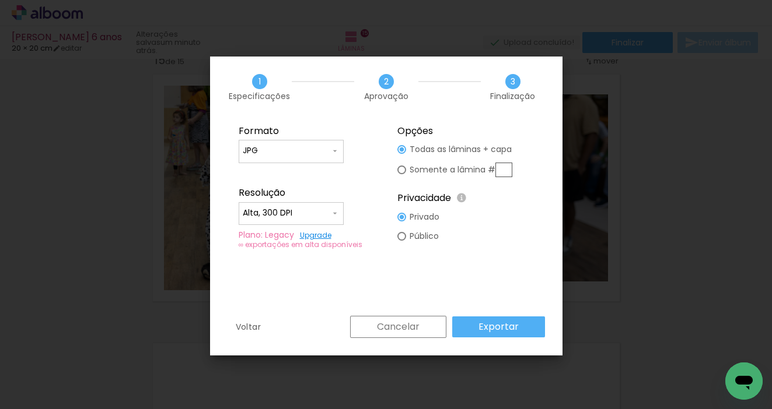
click at [0, 0] on slot "Exportar" at bounding box center [0, 0] width 0 height 0
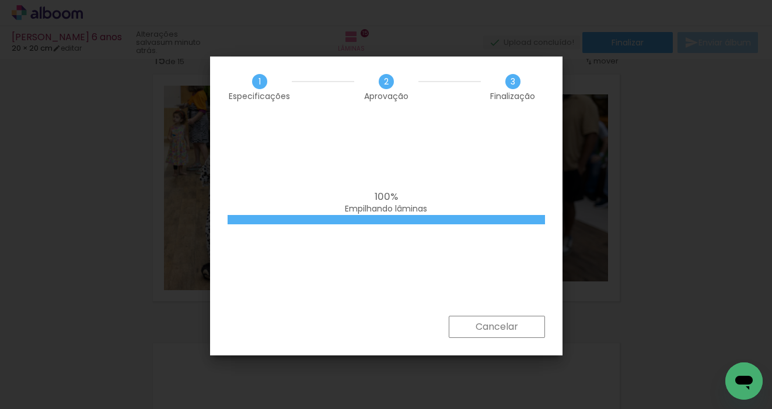
click at [466, 66] on div "1 Especificações 2 Aprovação 3 Finalização" at bounding box center [386, 87] width 352 height 61
click at [0, 0] on slot "Cancelar" at bounding box center [0, 0] width 0 height 0
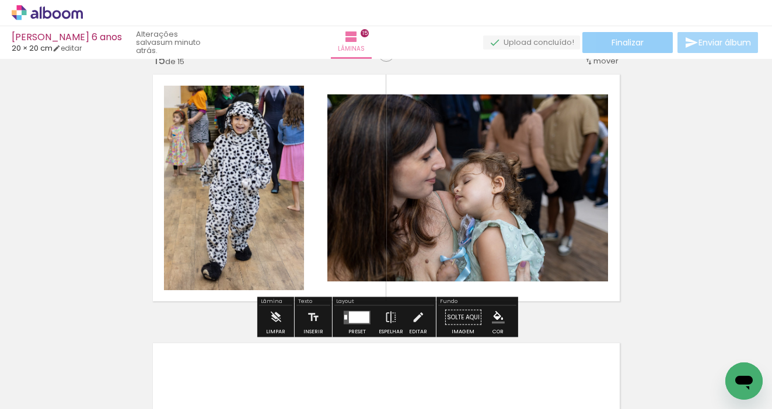
click at [614, 38] on span "Finalizar" at bounding box center [627, 42] width 32 height 8
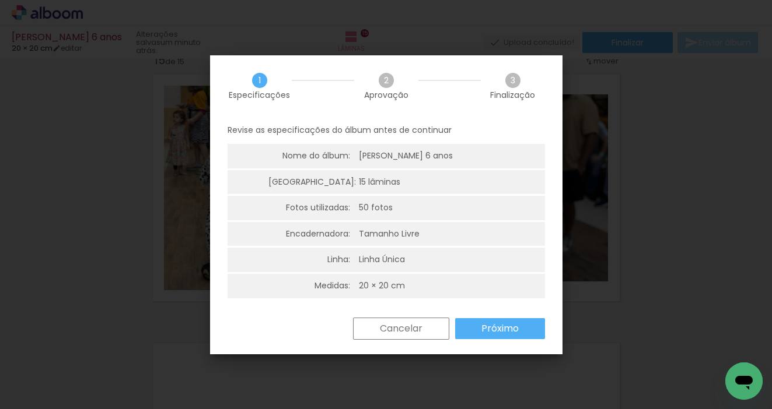
click at [0, 0] on slot "Próximo" at bounding box center [0, 0] width 0 height 0
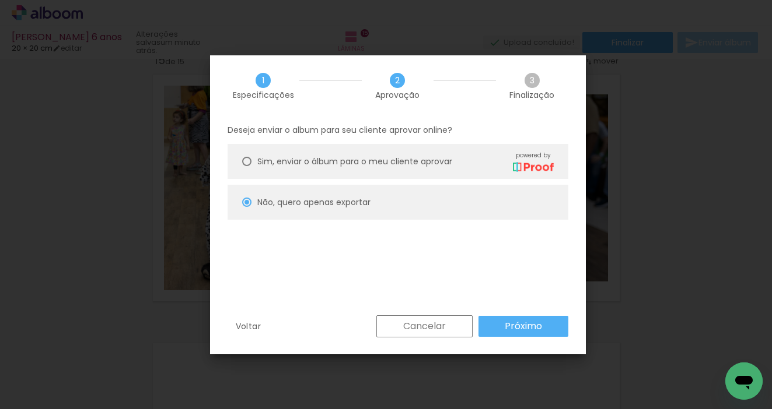
click at [0, 0] on slot "Próximo" at bounding box center [0, 0] width 0 height 0
type input "Alta, 300 DPI"
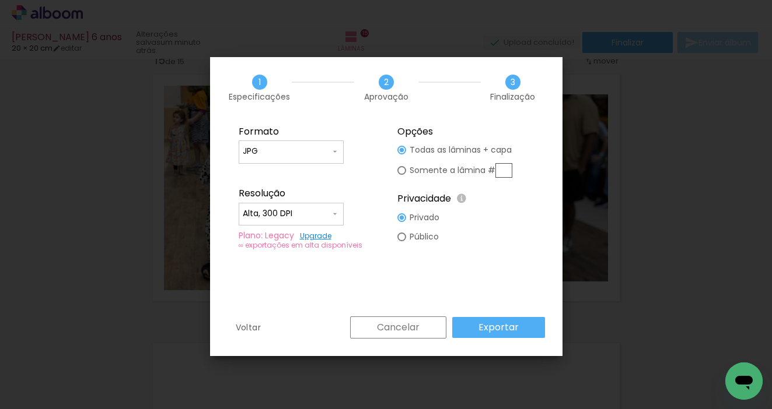
click at [0, 0] on slot "Exportar" at bounding box center [0, 0] width 0 height 0
click at [509, 326] on div "Cancelar Exportar" at bounding box center [444, 328] width 201 height 22
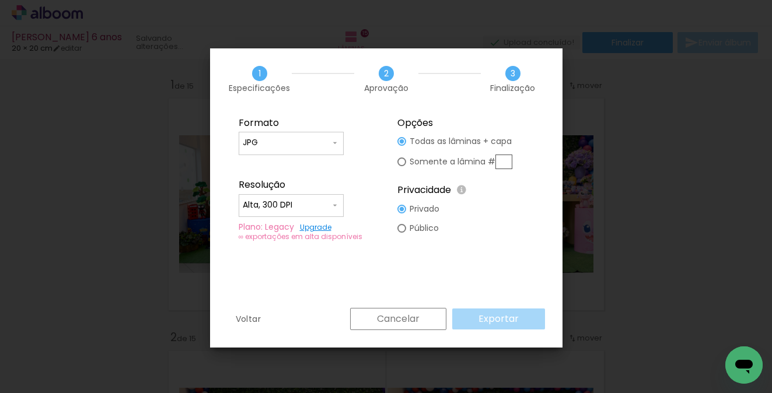
scroll to position [1907, 0]
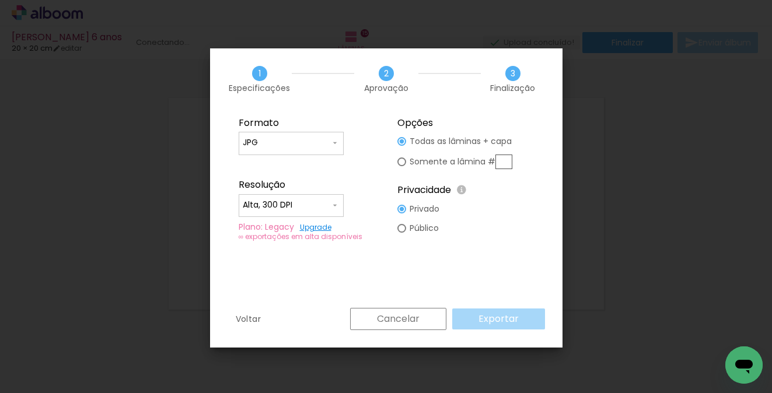
click at [446, 317] on paper-button "Cancelar" at bounding box center [398, 319] width 96 height 22
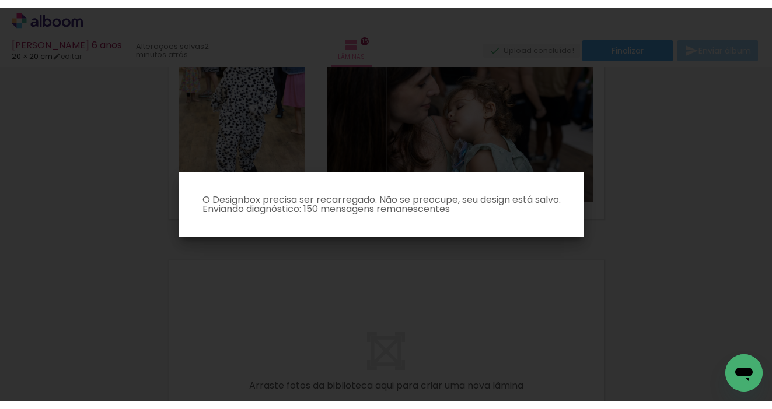
scroll to position [3634, 0]
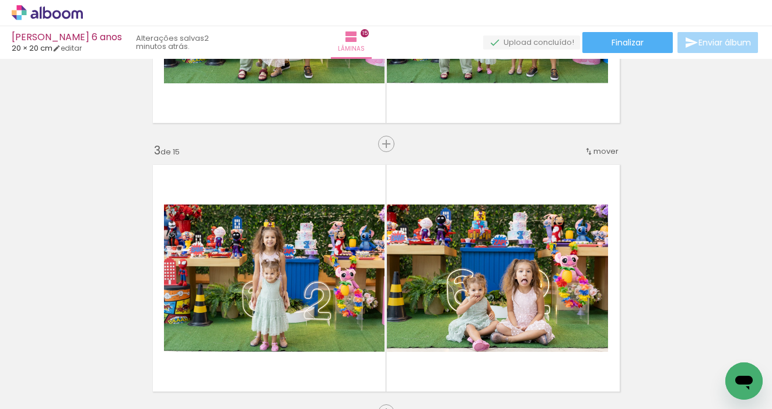
scroll to position [480, 0]
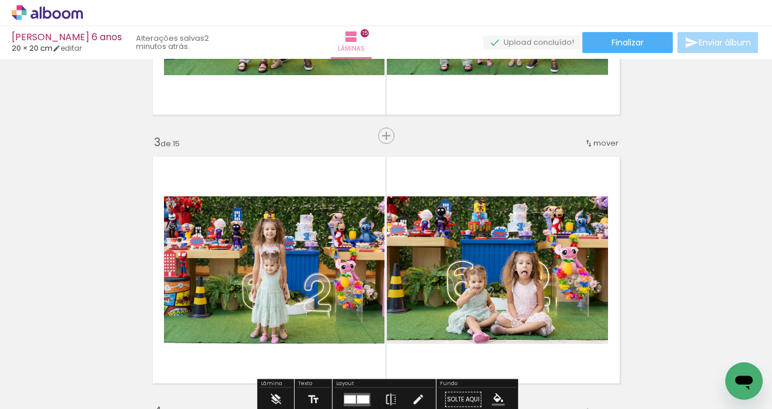
click at [611, 142] on span "mover" at bounding box center [605, 143] width 25 height 11
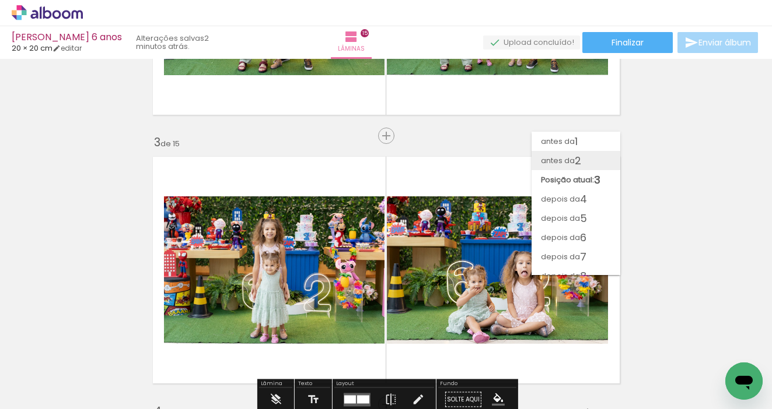
click at [593, 158] on paper-item "antes da 2" at bounding box center [575, 160] width 89 height 19
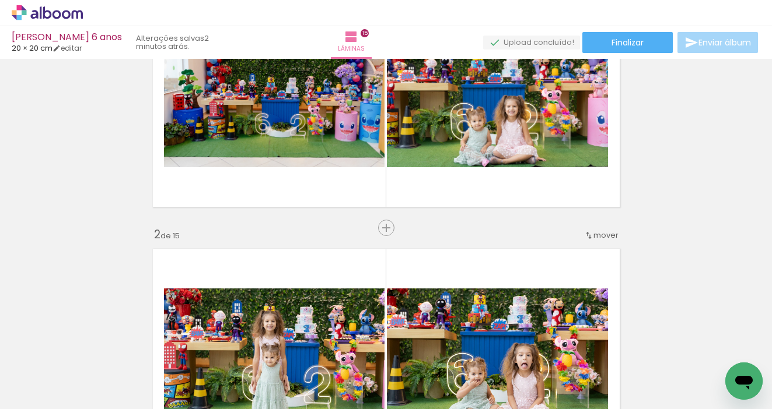
scroll to position [13, 0]
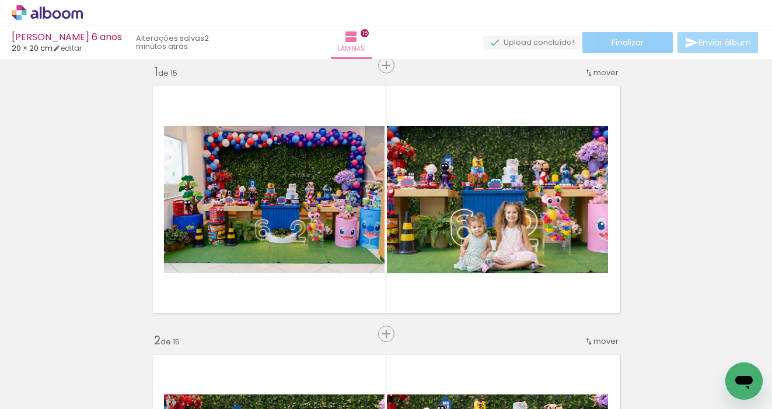
click at [628, 40] on span "Finalizar" at bounding box center [627, 42] width 32 height 8
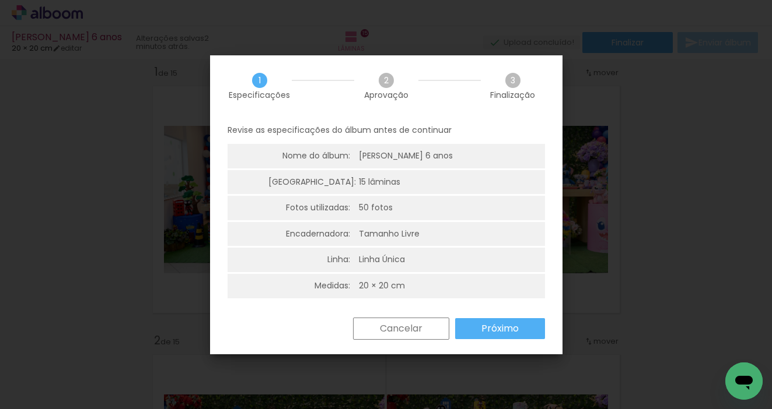
click at [0, 0] on slot "Próximo" at bounding box center [0, 0] width 0 height 0
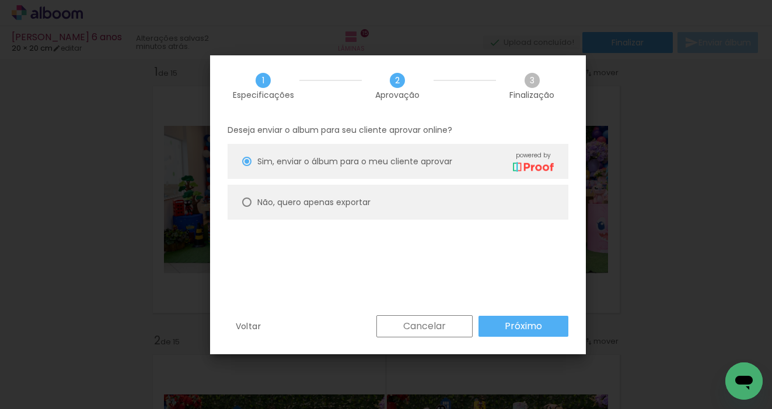
click at [0, 0] on slot "Não, quero apenas exportar" at bounding box center [0, 0] width 0 height 0
type paper-radio-button "on"
click at [0, 0] on slot "Próximo" at bounding box center [0, 0] width 0 height 0
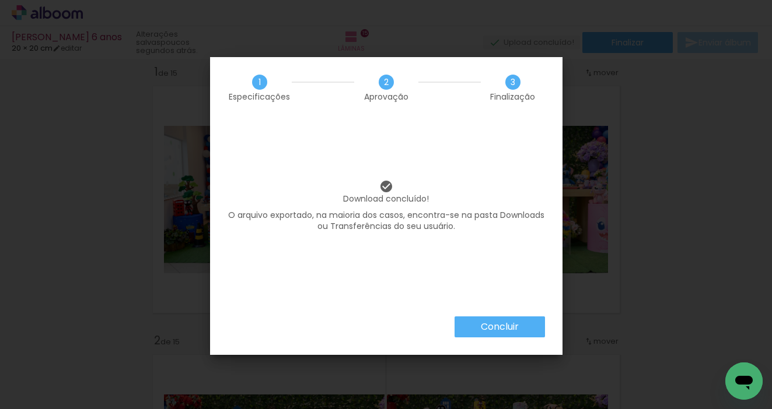
click at [0, 0] on slot "Concluir" at bounding box center [0, 0] width 0 height 0
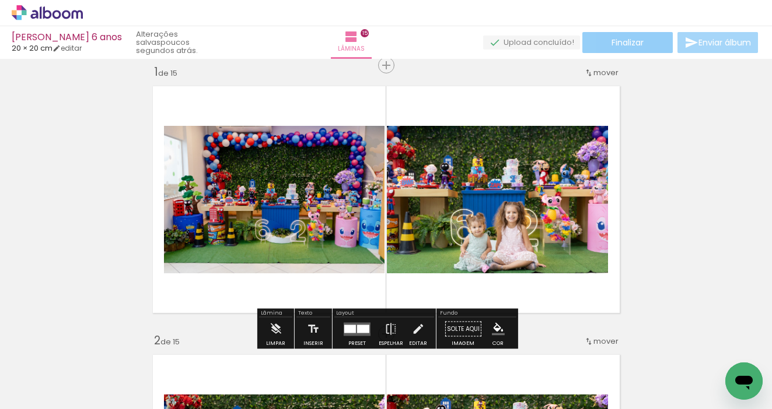
click at [623, 38] on span "Finalizar" at bounding box center [627, 42] width 32 height 8
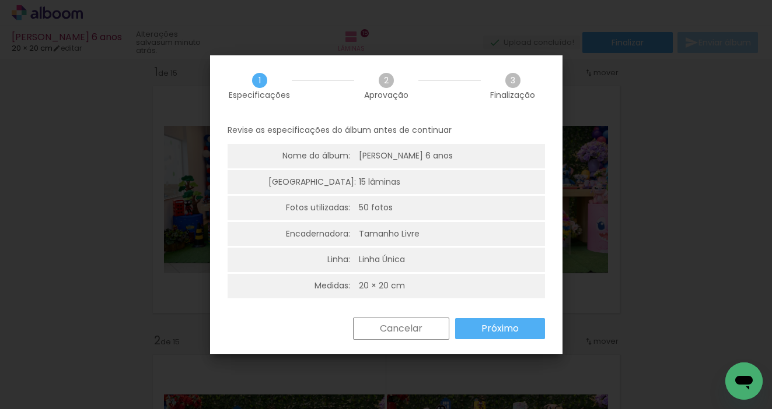
click at [0, 0] on slot "Próximo" at bounding box center [0, 0] width 0 height 0
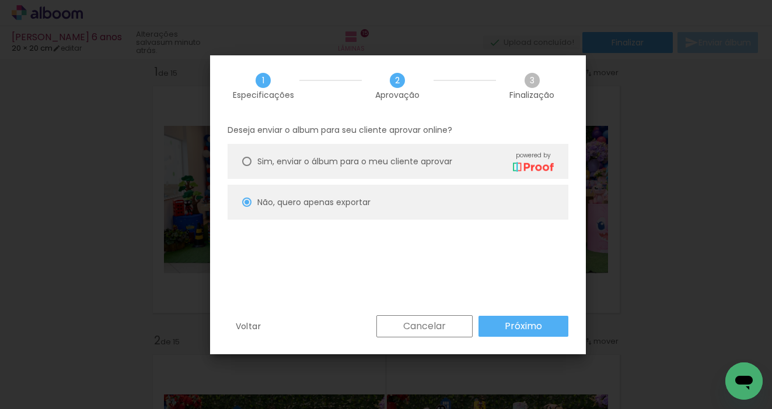
click at [369, 162] on span "Sim, enviar o álbum para o meu cliente aprovar" at bounding box center [354, 162] width 195 height 12
type paper-radio-button "on"
click at [0, 0] on slot "Próximo" at bounding box center [0, 0] width 0 height 0
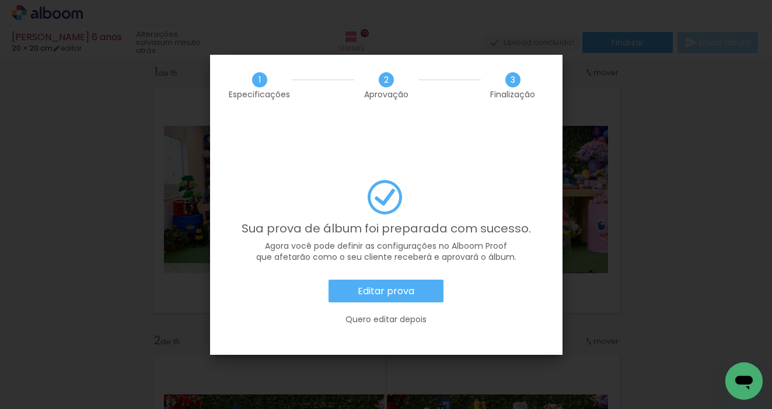
click at [0, 0] on slot "Editar prova" at bounding box center [0, 0] width 0 height 0
